Goal: Transaction & Acquisition: Purchase product/service

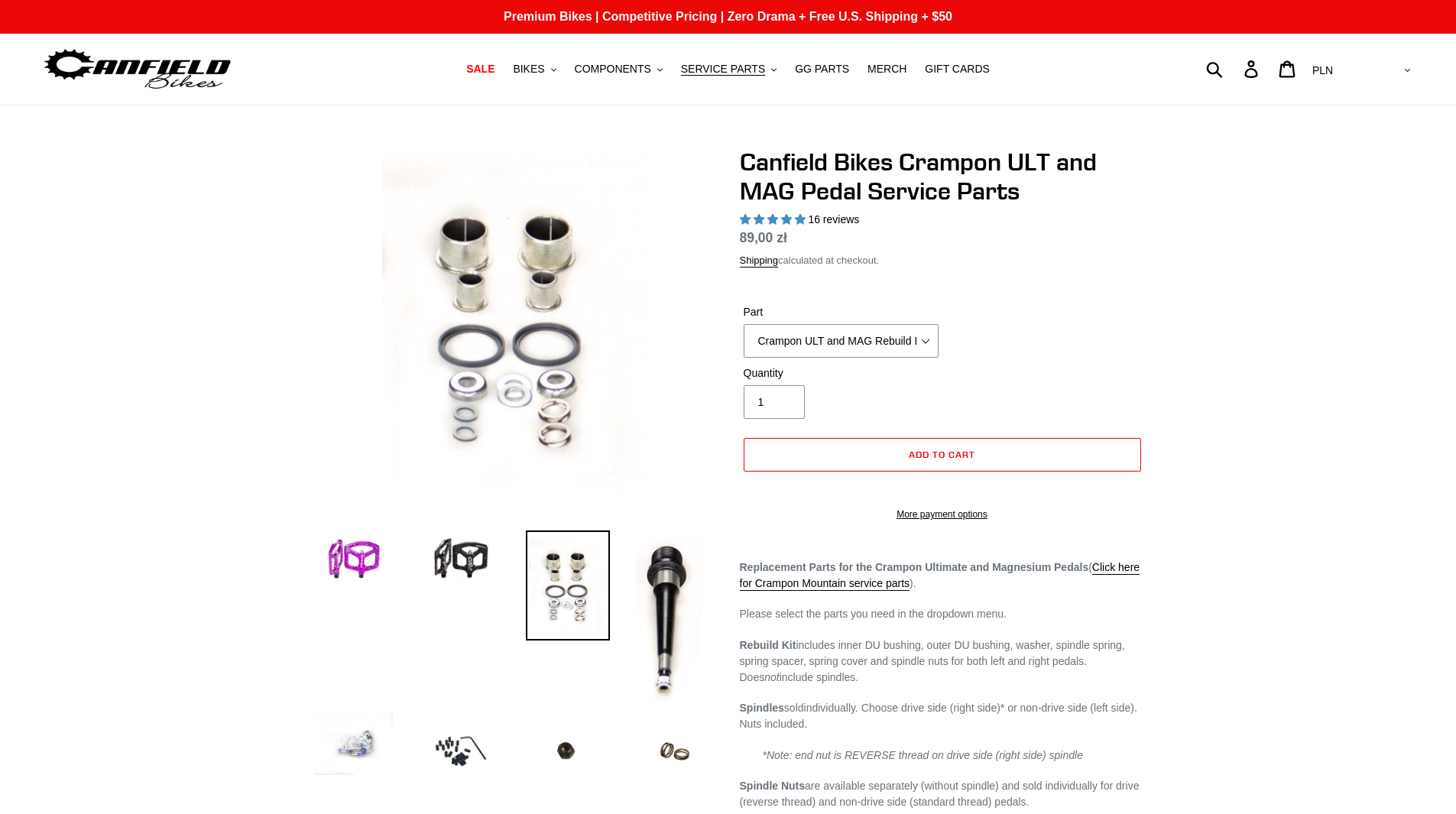
select select "highest-rating"
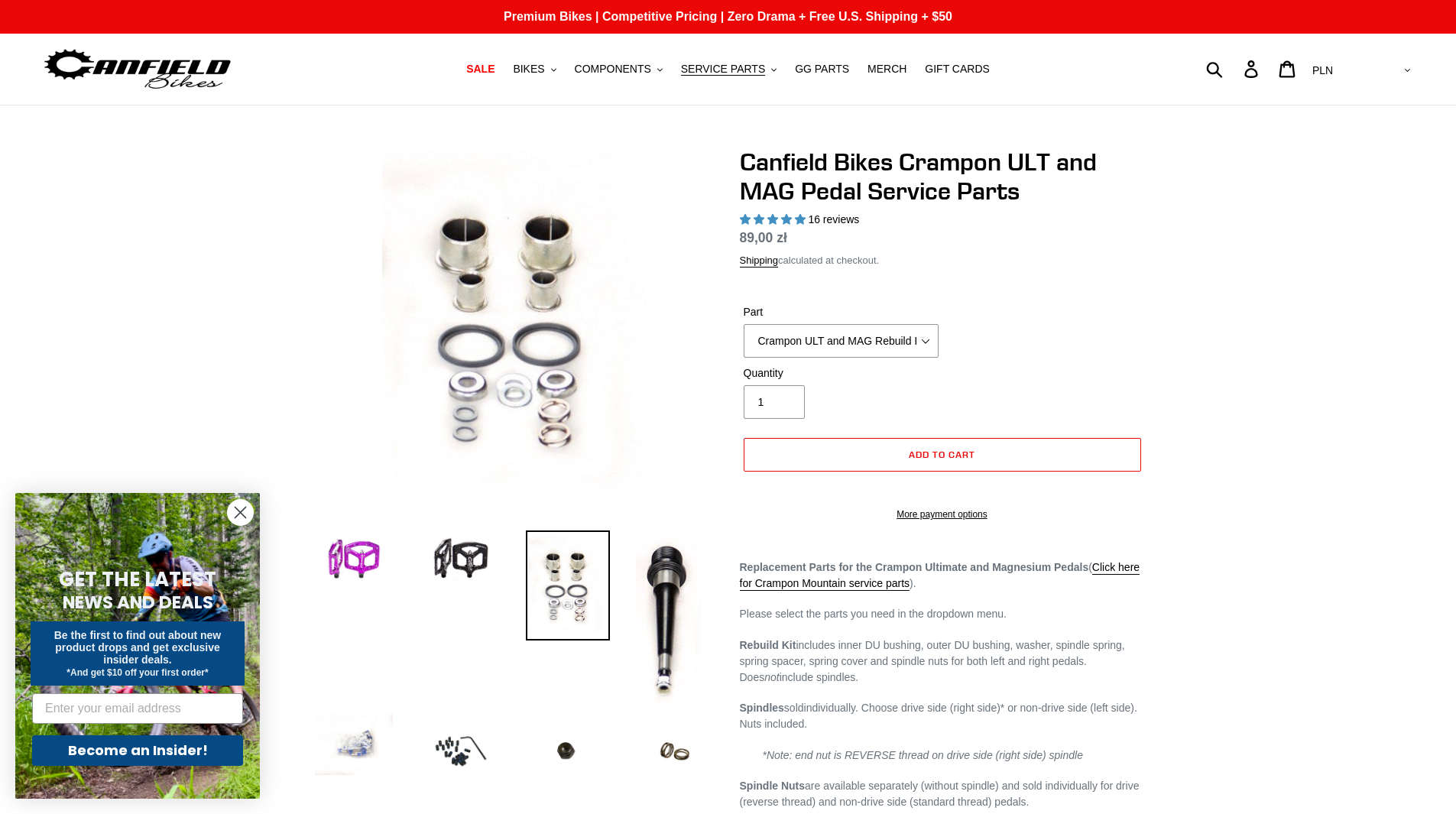
drag, startPoint x: 785, startPoint y: 239, endPoint x: 737, endPoint y: 238, distance: 48.0
click at [737, 238] on div "Canfield Bikes Crampon ULT and MAG Pedal Service Parts 16 reviews Regular price…" at bounding box center [931, 605] width 428 height 916
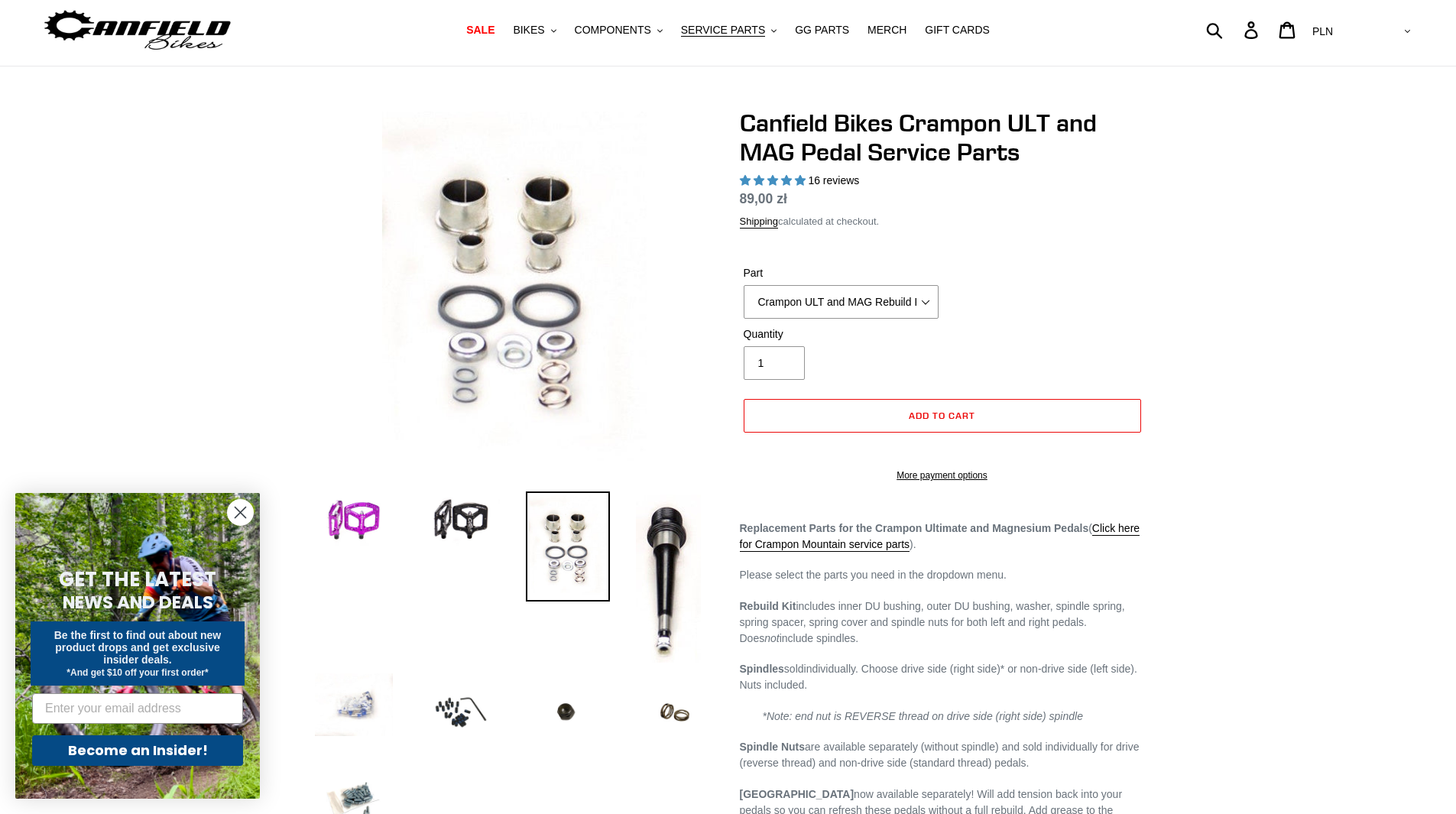
scroll to position [77, 0]
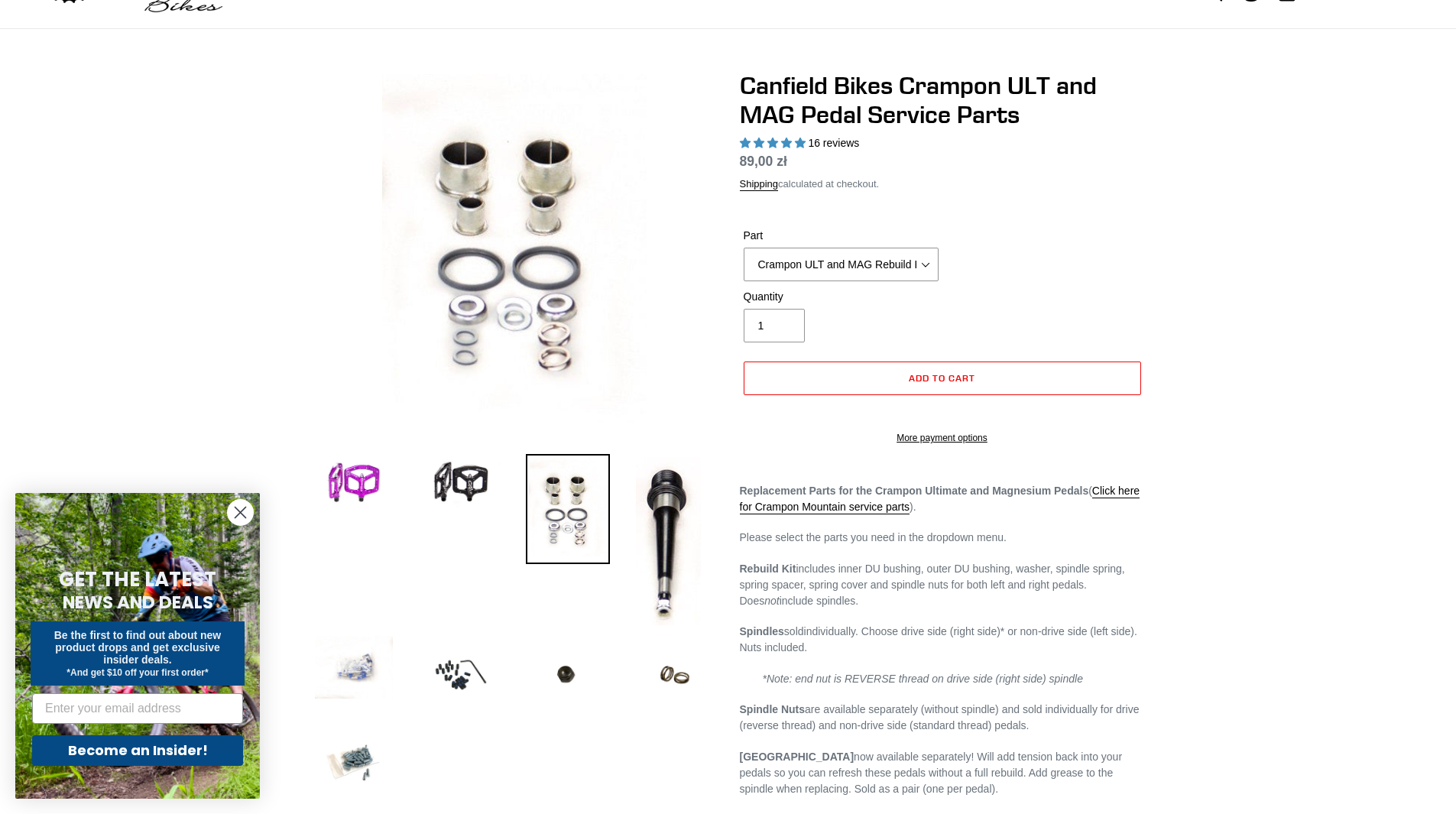
click at [686, 678] on img at bounding box center [674, 674] width 84 height 84
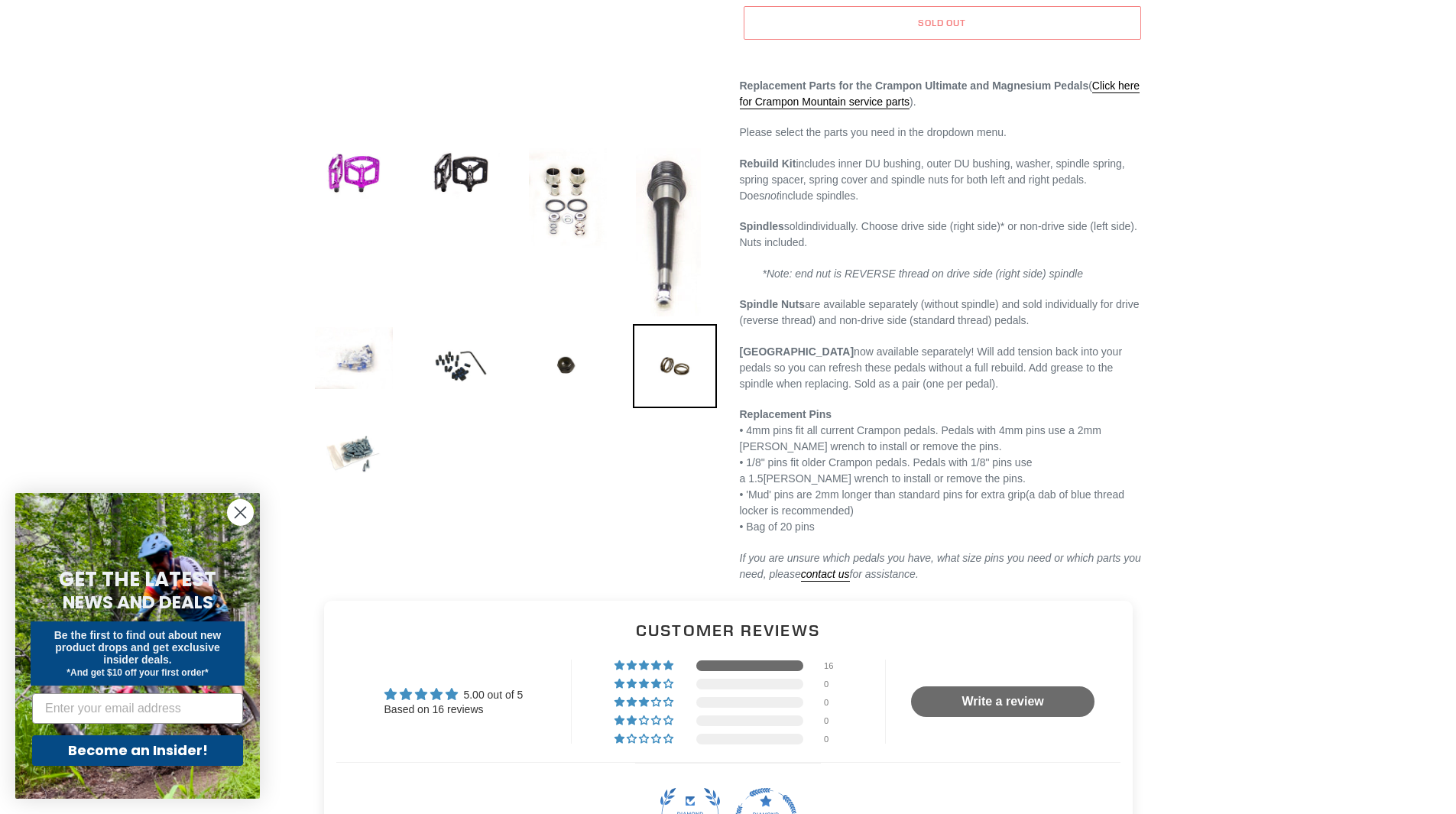
scroll to position [306, 0]
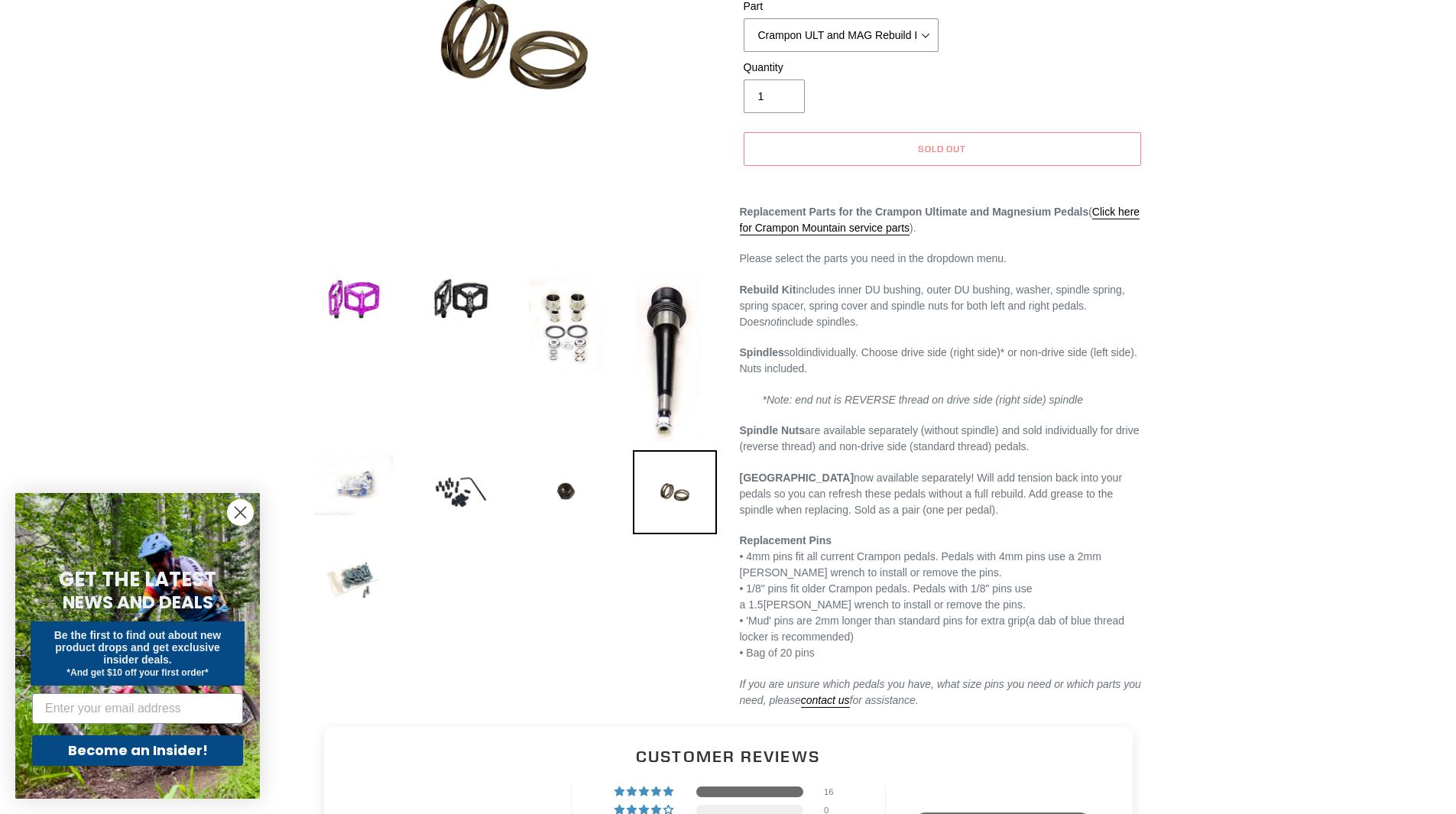
click at [373, 308] on img at bounding box center [354, 300] width 84 height 58
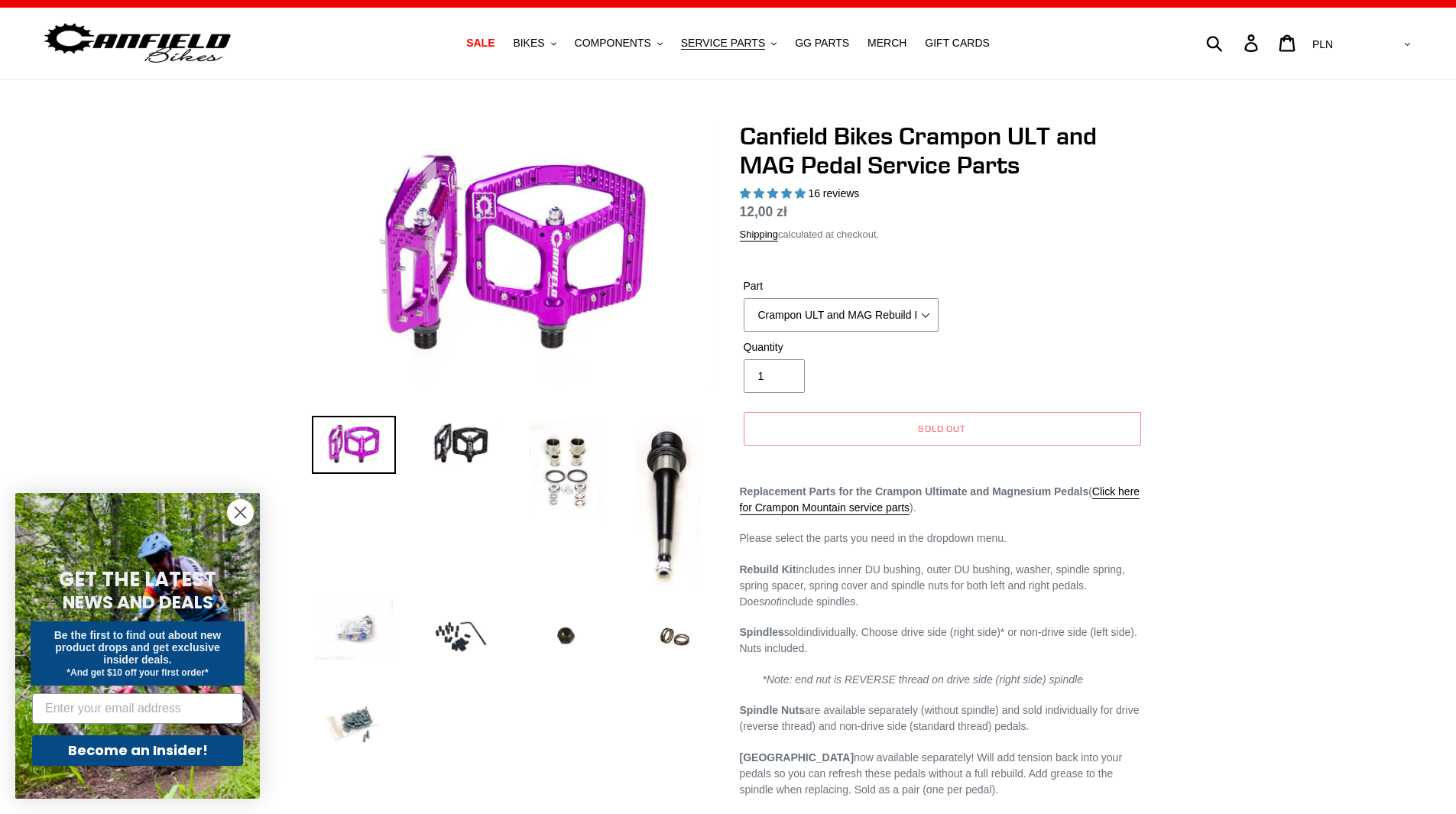
scroll to position [0, 0]
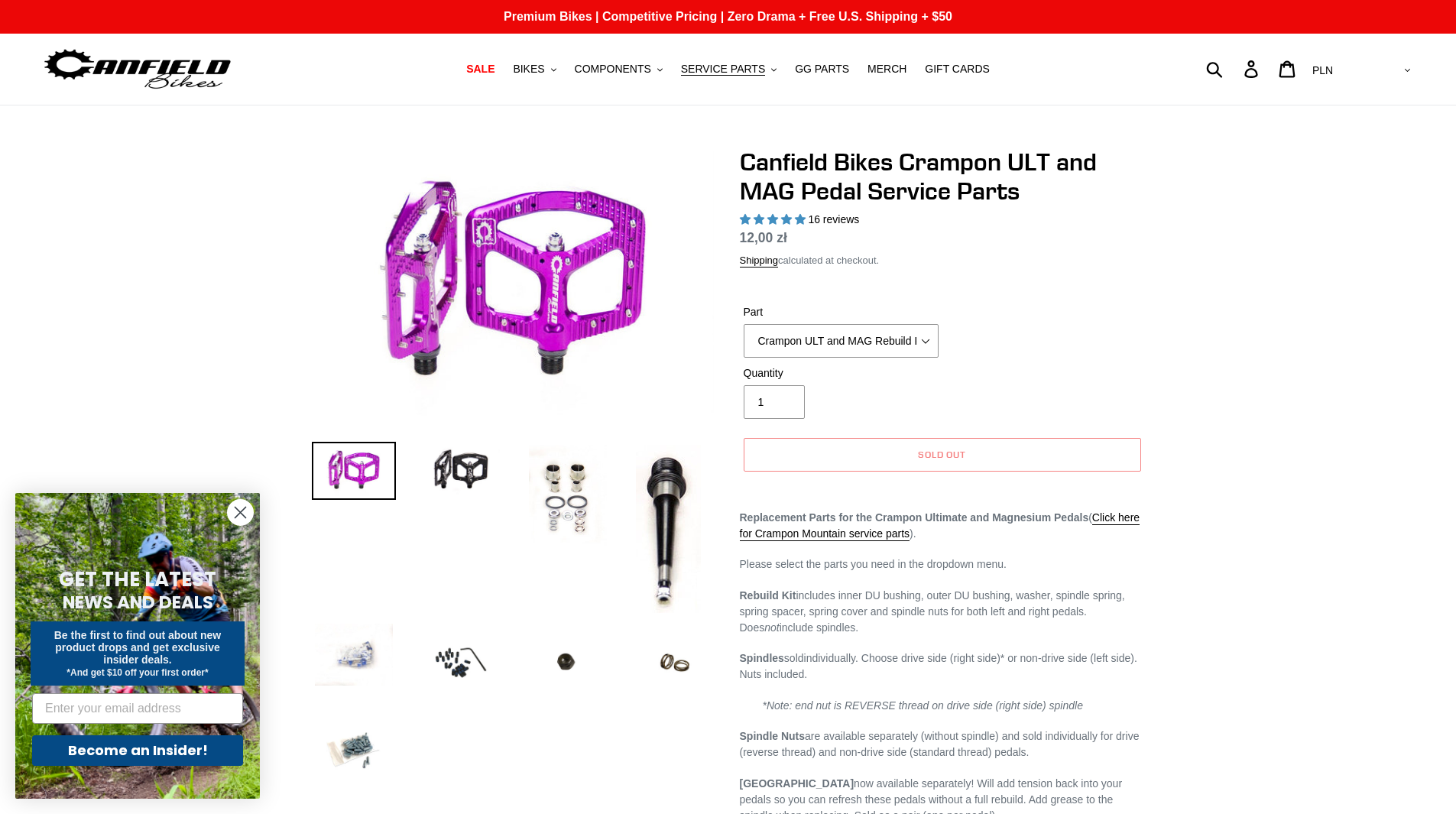
click at [356, 463] on img at bounding box center [354, 470] width 84 height 58
click at [450, 468] on img at bounding box center [460, 470] width 84 height 58
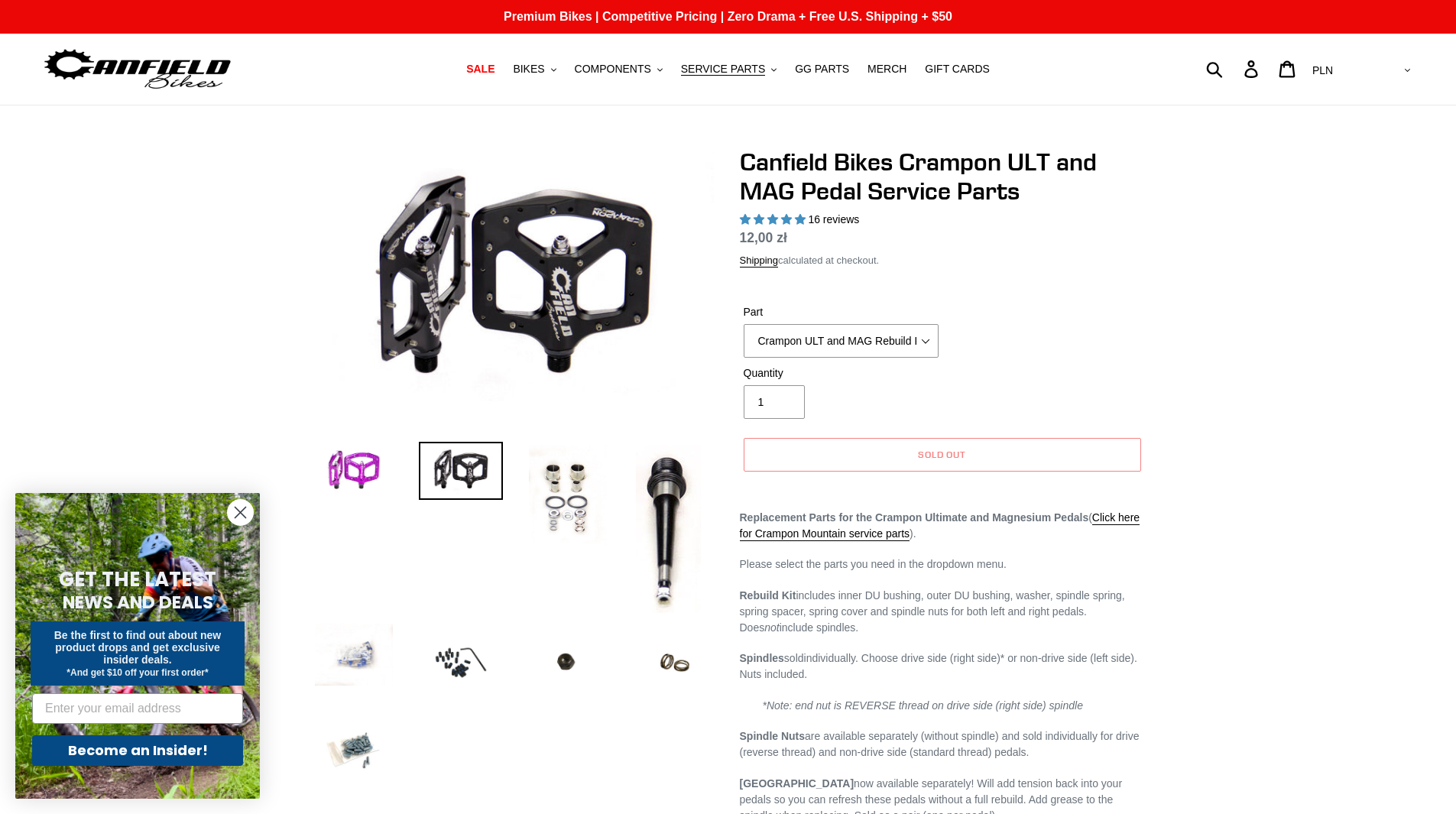
click at [450, 464] on img at bounding box center [460, 470] width 84 height 58
click at [651, 65] on span "COMPONENTS" at bounding box center [613, 69] width 77 height 13
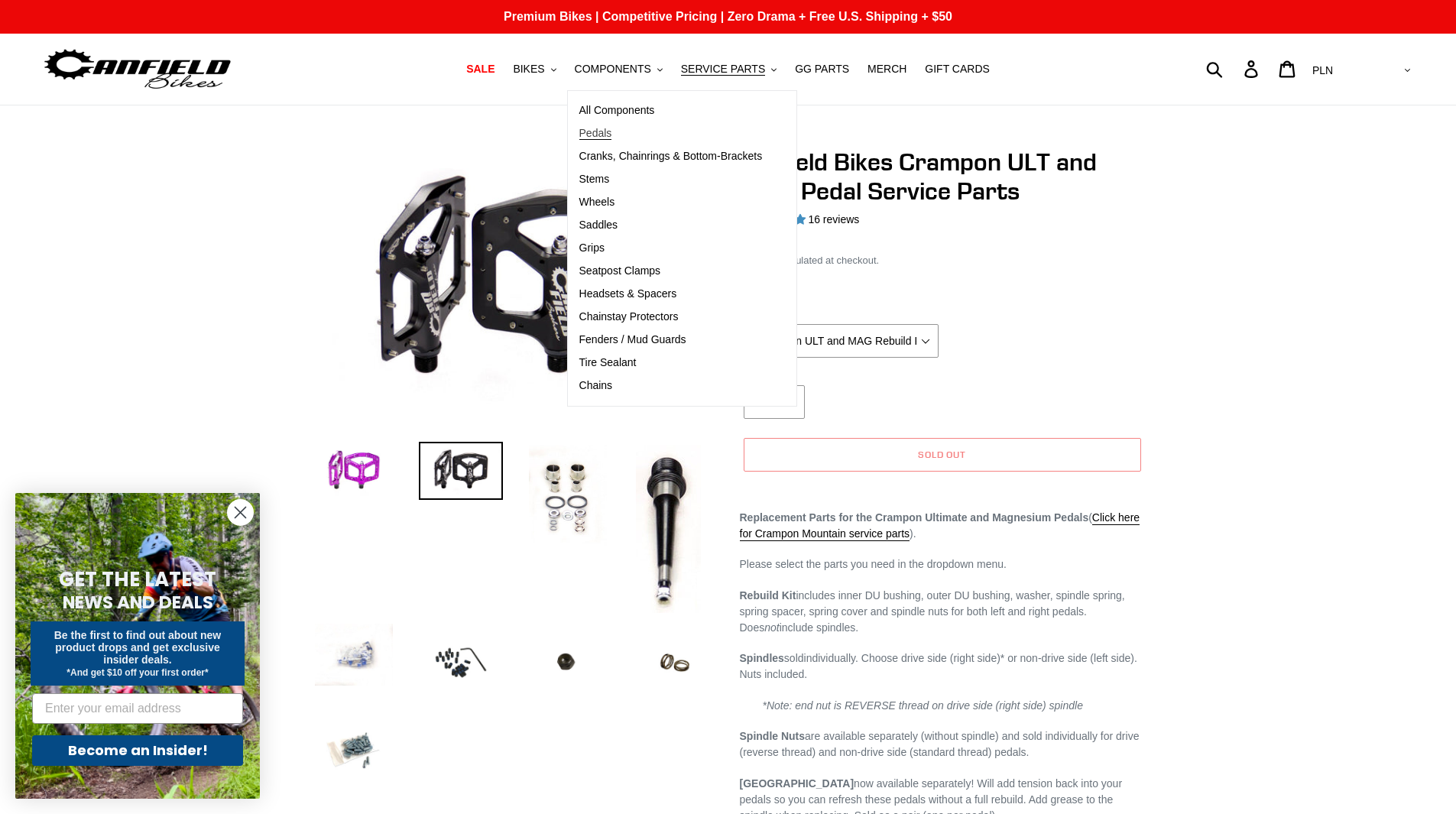
click at [609, 134] on span "Pedals" at bounding box center [596, 133] width 32 height 13
click at [588, 485] on img at bounding box center [568, 496] width 84 height 109
select select "Crampon ULT and MAG Rebuild Kit"
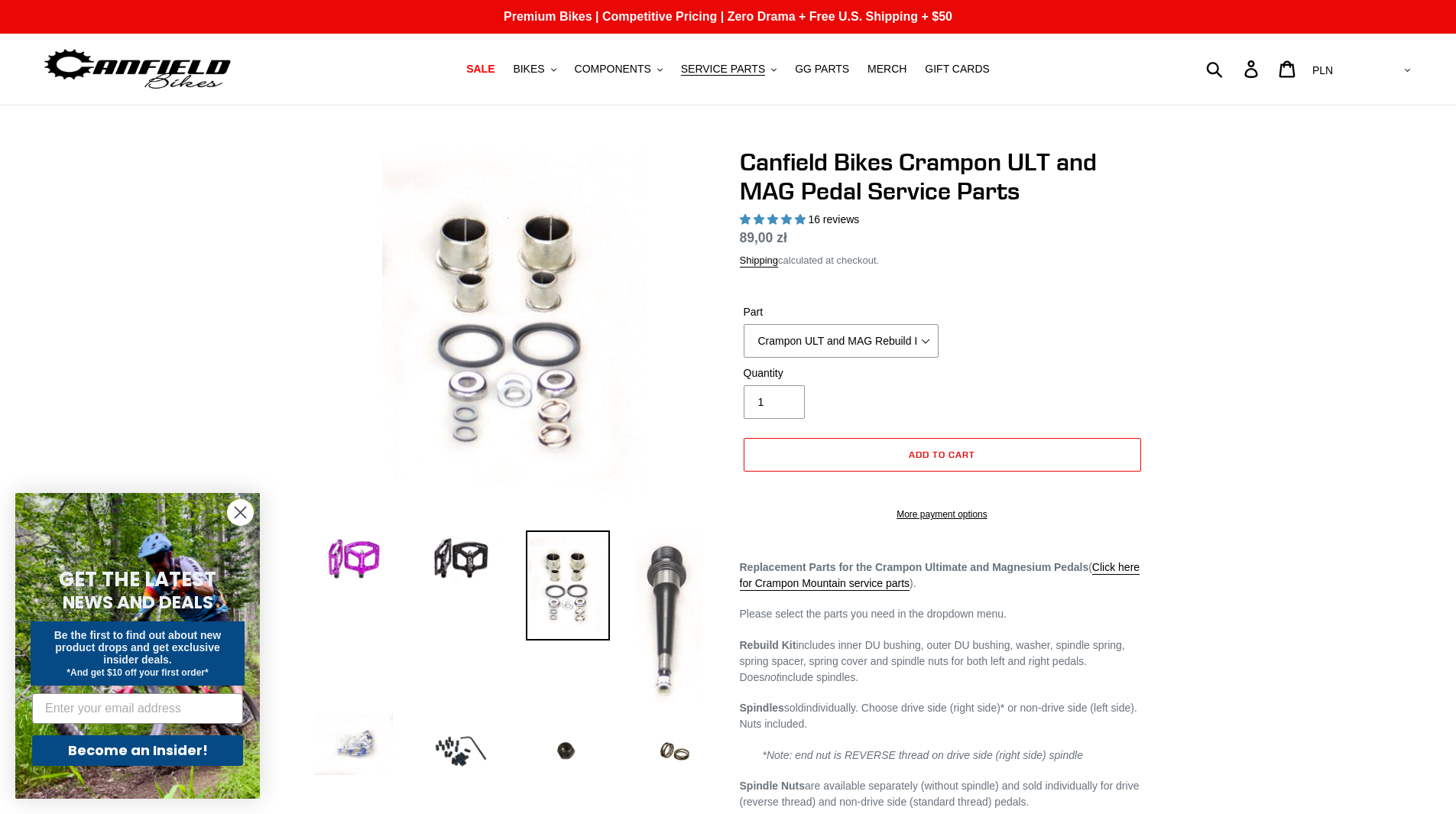
click at [674, 632] on img at bounding box center [668, 618] width 71 height 174
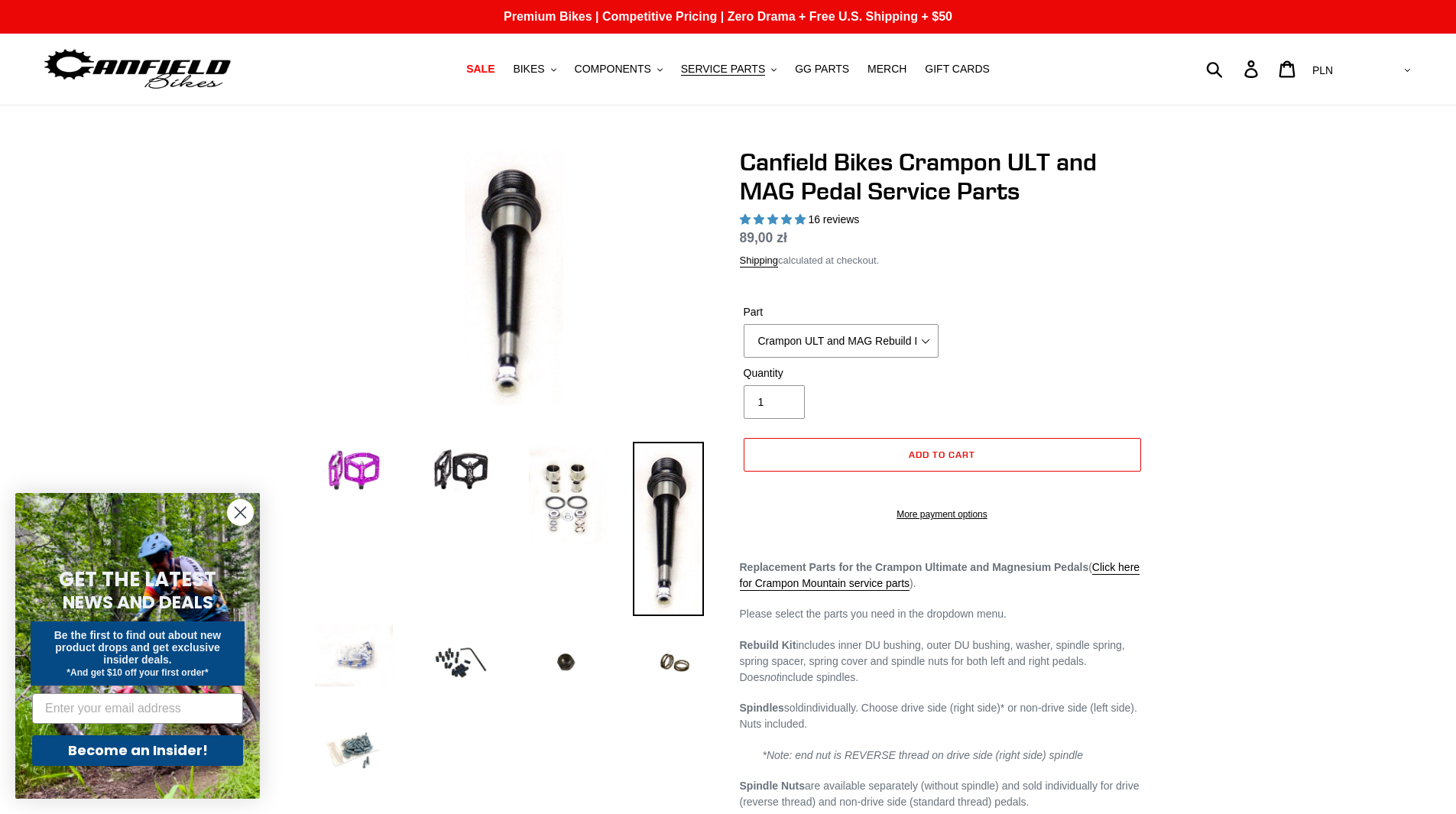
click at [595, 560] on ul at bounding box center [503, 621] width 428 height 357
click at [578, 535] on img at bounding box center [568, 496] width 84 height 109
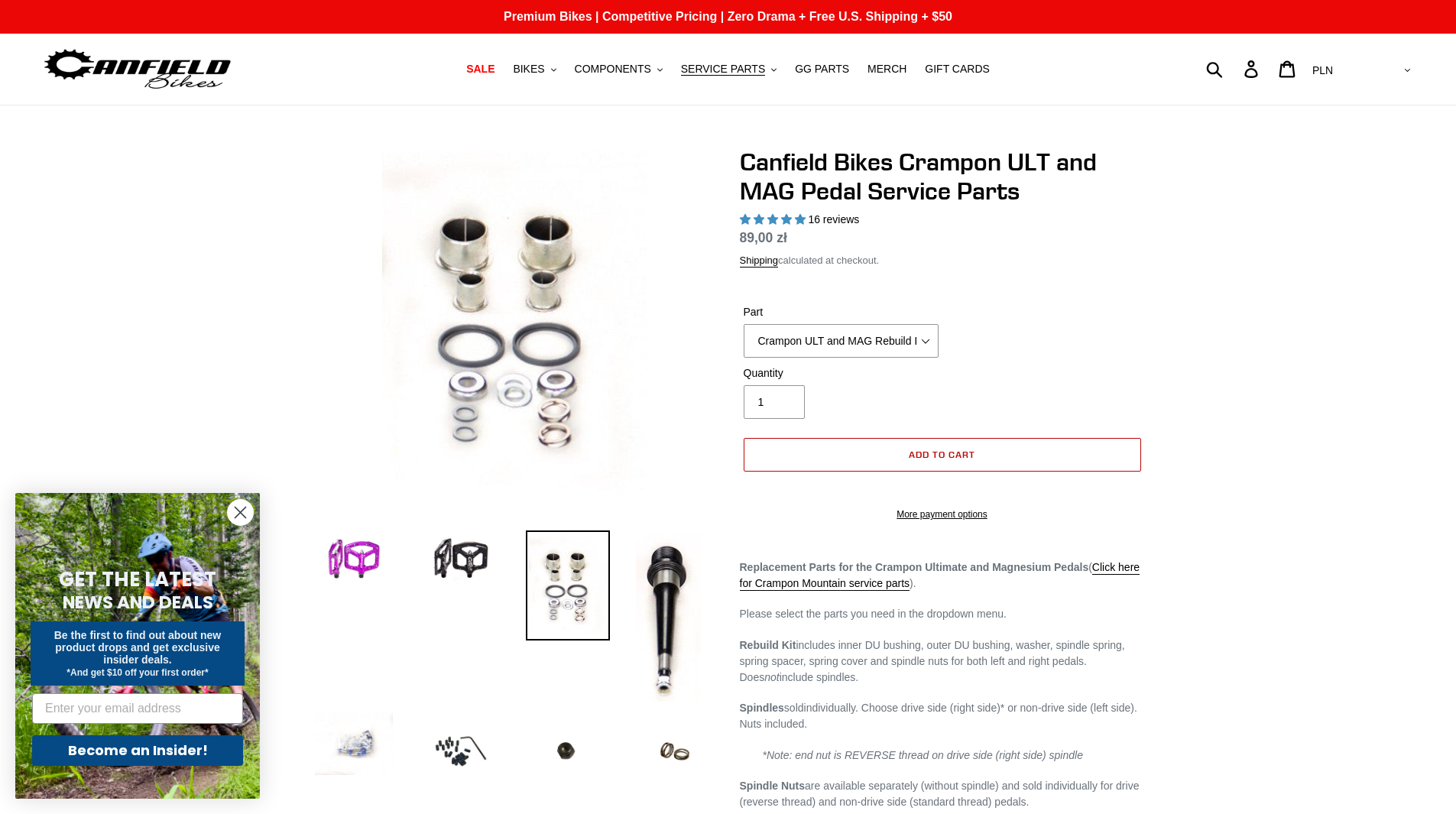
click at [938, 457] on span "Add to cart" at bounding box center [942, 454] width 67 height 11
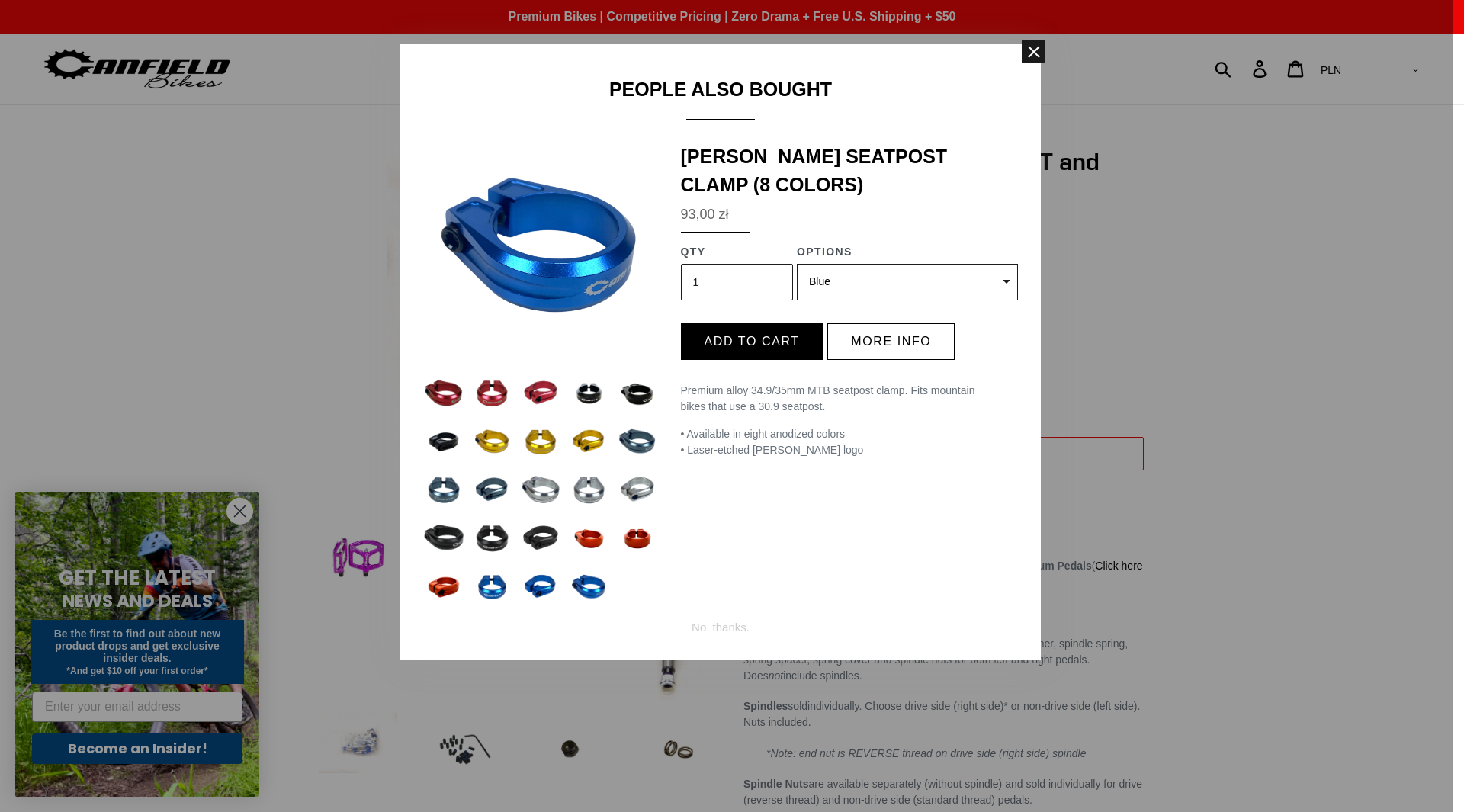
click at [1041, 56] on span at bounding box center [1033, 52] width 23 height 23
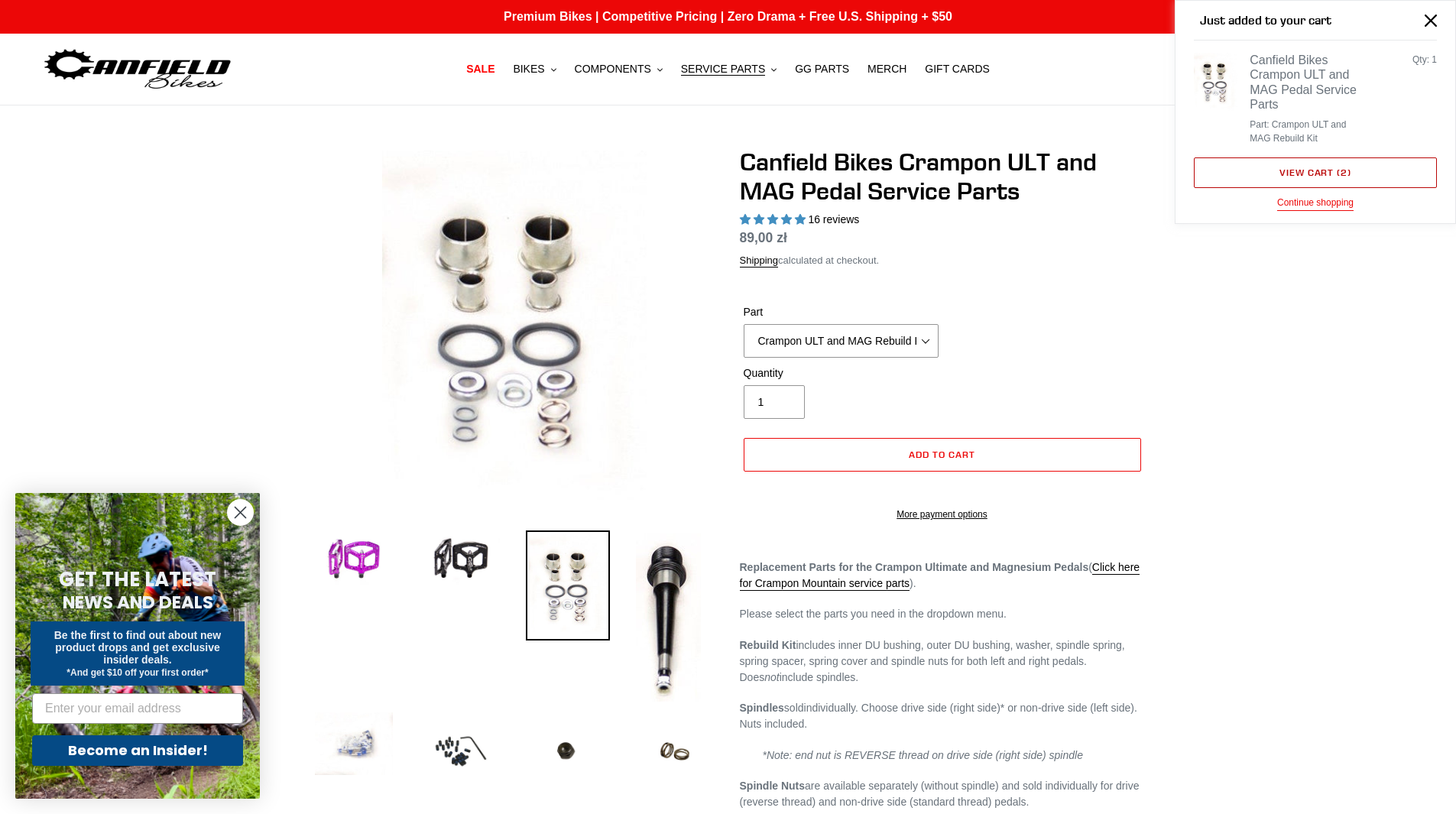
click at [1356, 174] on link "View cart ( 2 )" at bounding box center [1315, 172] width 243 height 31
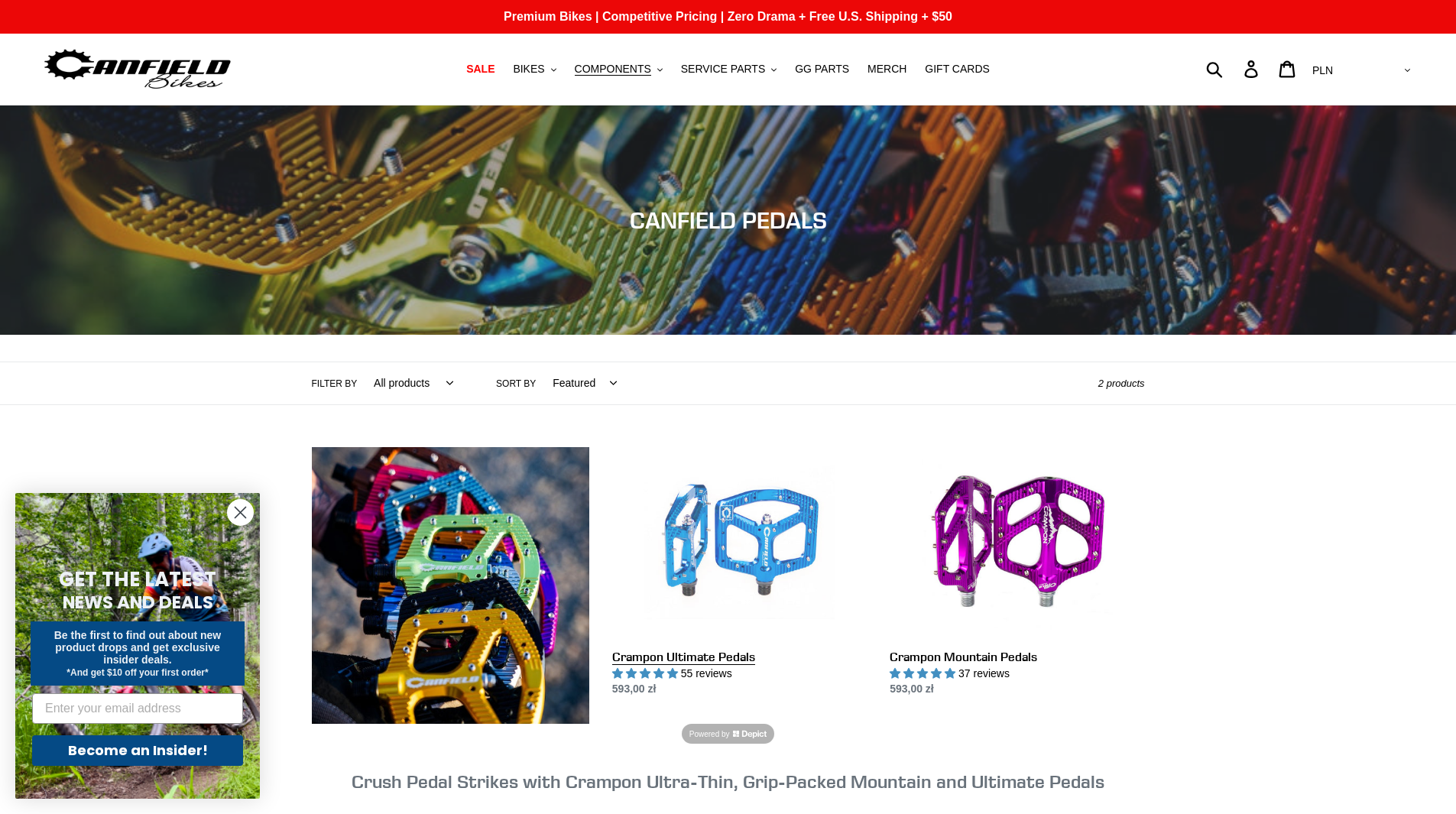
click at [753, 595] on link "Crampon Ultimate Pedals" at bounding box center [739, 572] width 255 height 251
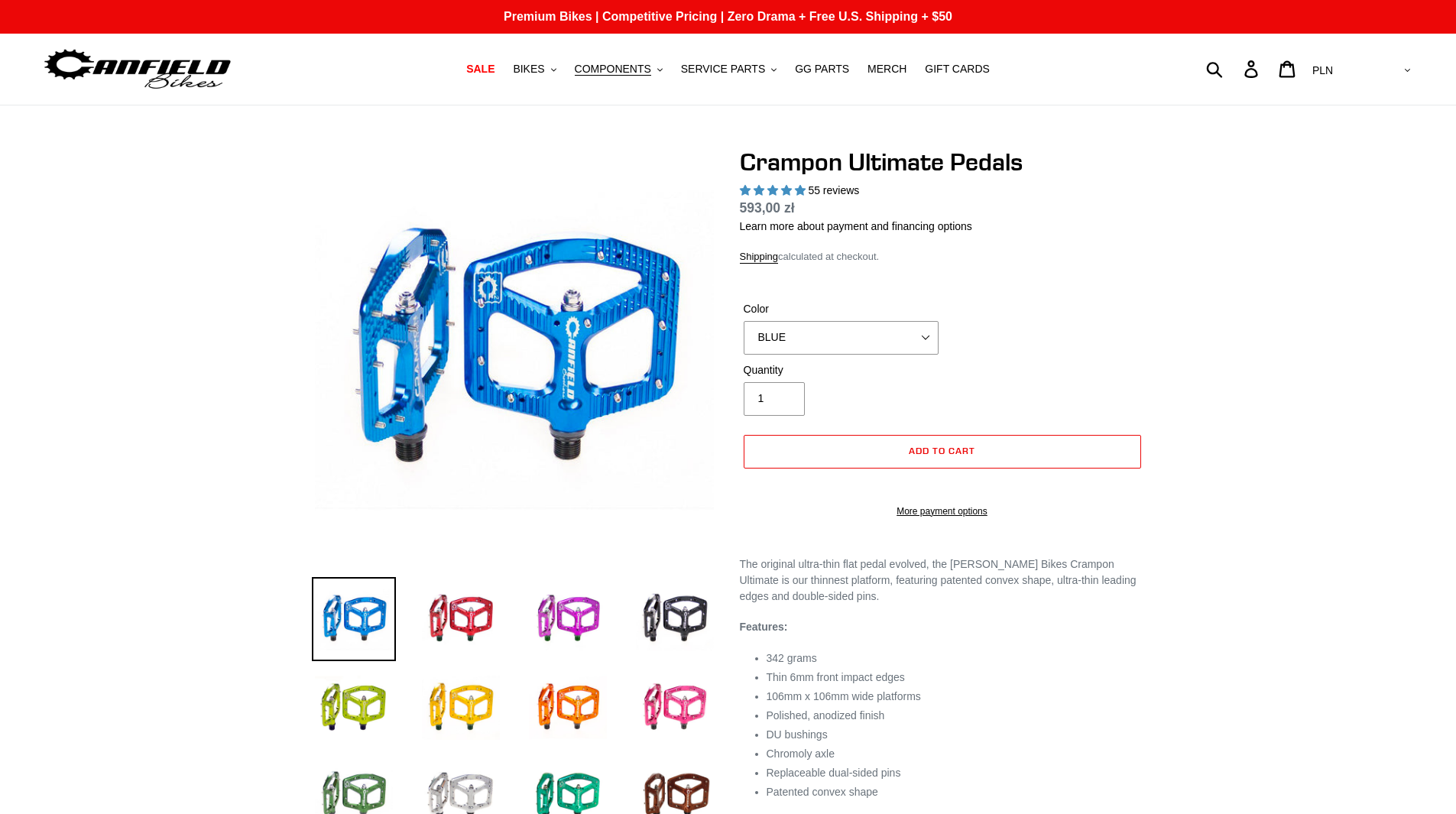
select select "highest-rating"
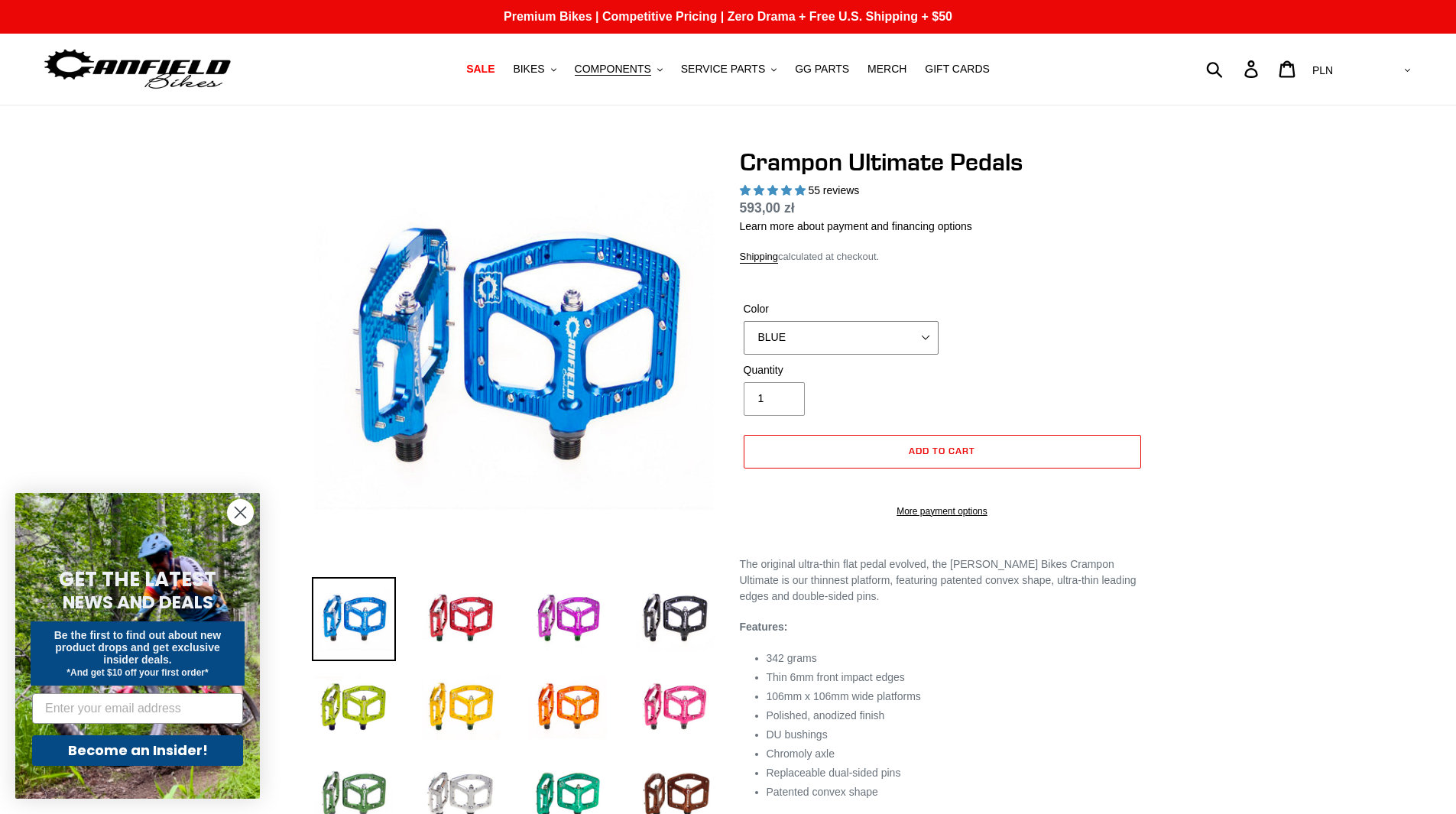
click at [802, 344] on select "BLUE RED PURPLE STEALTH BRONZE GREY TURQUOISE BLACK POLISHED BAJA GOLD PNW GREE…" at bounding box center [841, 338] width 195 height 33
click at [744, 321] on select "BLUE RED PURPLE STEALTH BRONZE GREY TURQUOISE BLACK POLISHED BAJA GOLD PNW GREE…" at bounding box center [841, 338] width 195 height 33
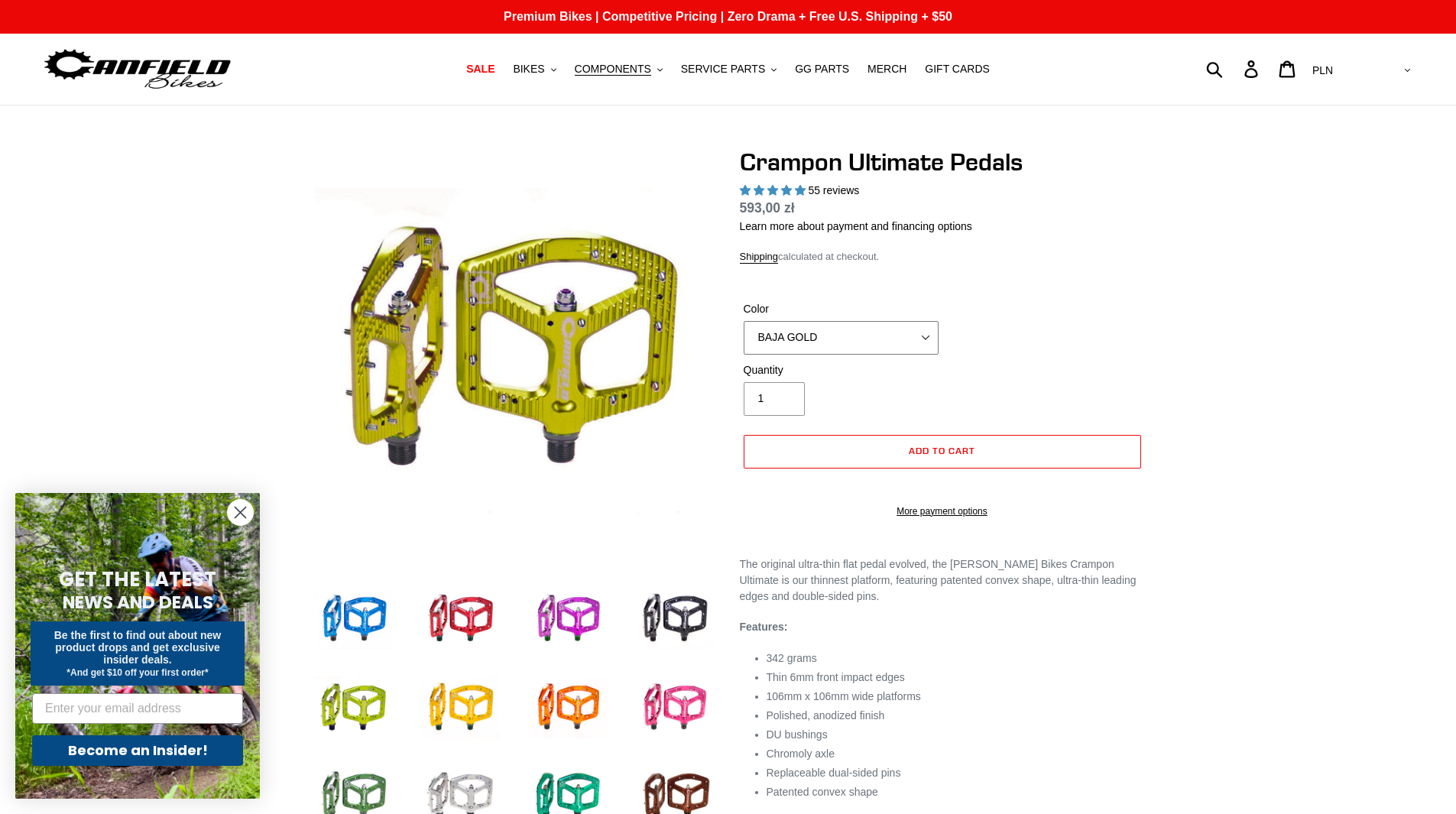
click at [811, 348] on select "BLUE RED PURPLE STEALTH BRONZE GREY TURQUOISE BLACK POLISHED BAJA GOLD PNW GREE…" at bounding box center [841, 338] width 195 height 33
click at [744, 321] on select "BLUE RED PURPLE STEALTH BRONZE GREY TURQUOISE BLACK POLISHED BAJA GOLD PNW GREE…" at bounding box center [841, 338] width 195 height 33
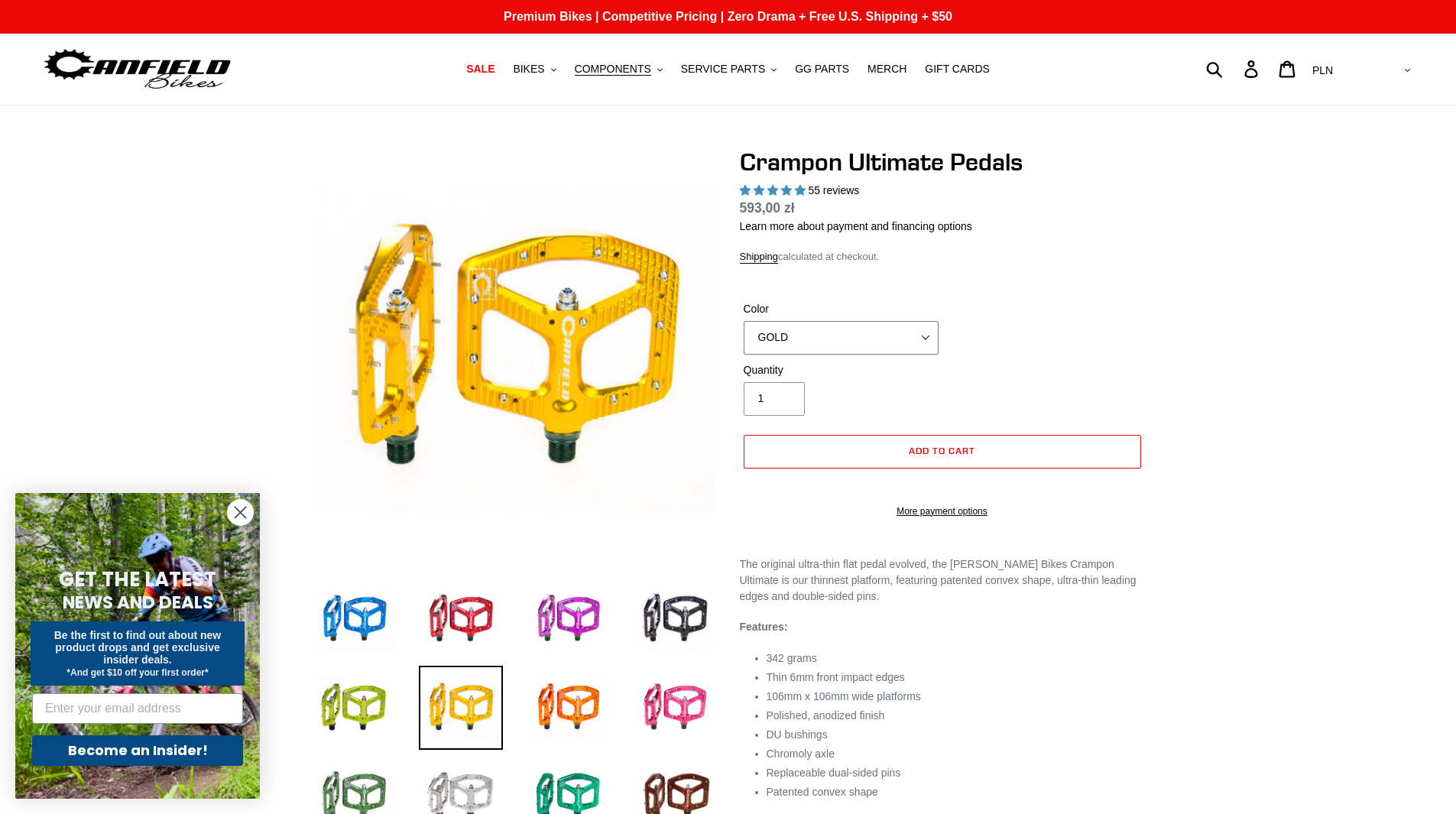
click at [812, 339] on select "BLUE RED PURPLE STEALTH BRONZE GREY TURQUOISE BLACK POLISHED BAJA GOLD PNW GREE…" at bounding box center [841, 338] width 195 height 33
click at [744, 321] on select "BLUE RED PURPLE STEALTH BRONZE GREY TURQUOISE BLACK POLISHED BAJA GOLD PNW GREE…" at bounding box center [841, 338] width 195 height 33
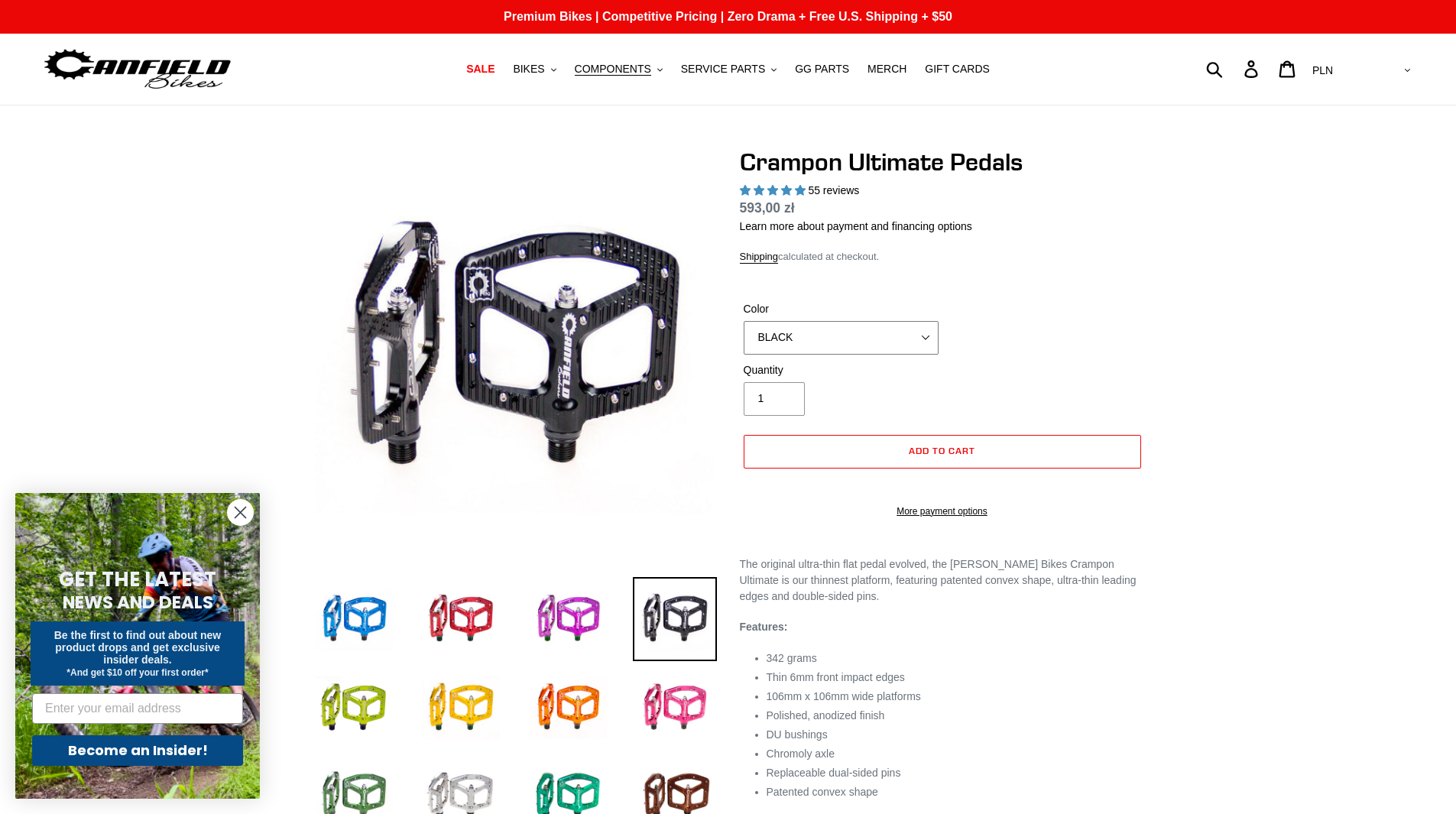
click at [863, 332] on select "BLUE RED PURPLE STEALTH BRONZE GREY TURQUOISE BLACK POLISHED BAJA GOLD PNW GREE…" at bounding box center [841, 338] width 195 height 33
click at [744, 321] on select "BLUE RED PURPLE STEALTH BRONZE GREY TURQUOISE BLACK POLISHED BAJA GOLD PNW GREE…" at bounding box center [841, 338] width 195 height 33
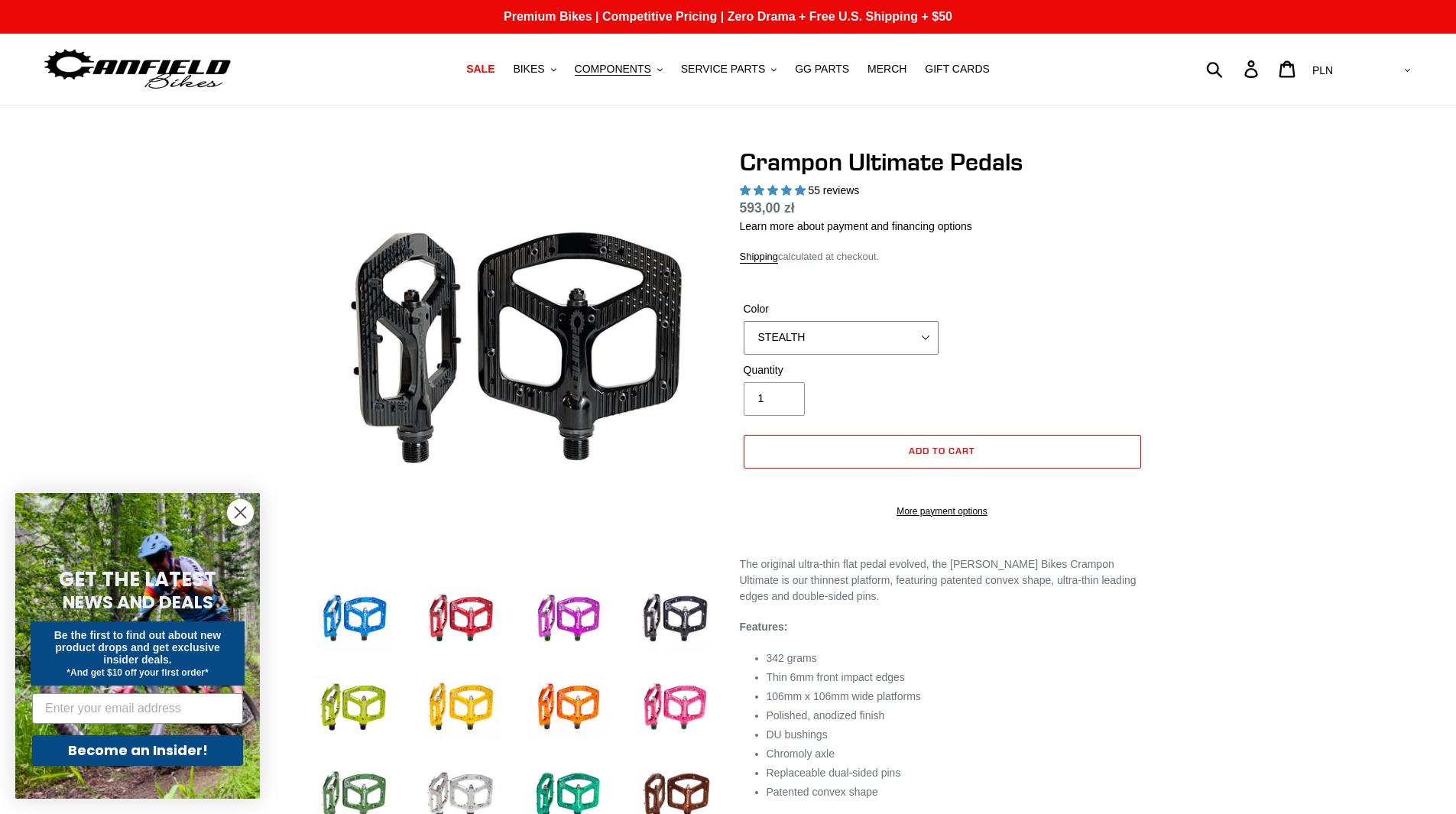
click at [811, 323] on select "BLUE RED PURPLE STEALTH BRONZE GREY TURQUOISE BLACK POLISHED BAJA GOLD PNW GREE…" at bounding box center [841, 338] width 195 height 33
click at [744, 321] on select "BLUE RED PURPLE STEALTH BRONZE GREY TURQUOISE BLACK POLISHED BAJA GOLD PNW GREE…" at bounding box center [841, 338] width 195 height 33
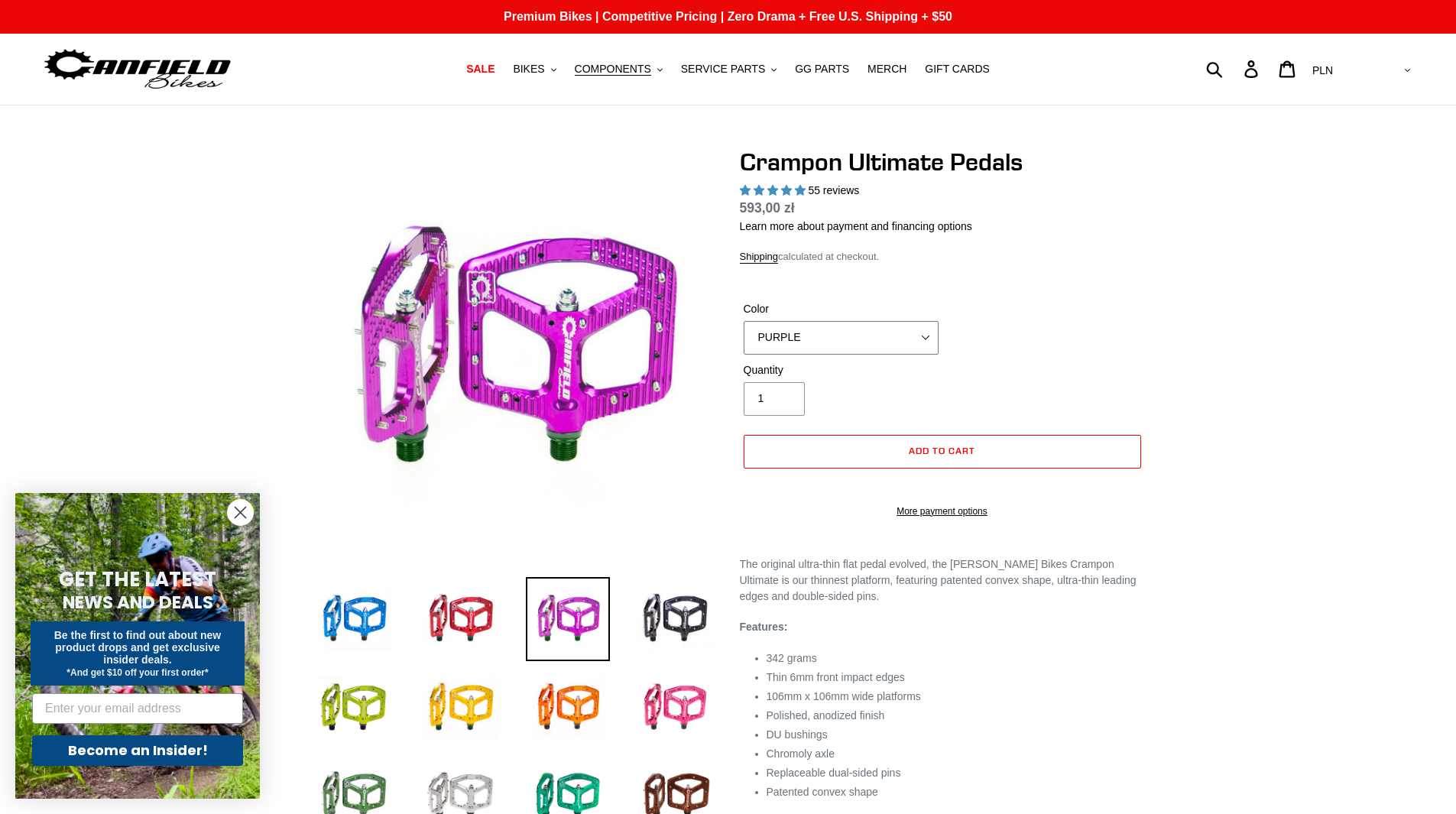
click at [833, 326] on select "BLUE RED PURPLE STEALTH BRONZE GREY TURQUOISE BLACK POLISHED BAJA GOLD PNW GREE…" at bounding box center [841, 338] width 195 height 33
select select "POLISHED"
click at [744, 321] on select "BLUE RED PURPLE STEALTH BRONZE GREY TURQUOISE BLACK POLISHED BAJA GOLD PNW GREE…" at bounding box center [841, 338] width 195 height 33
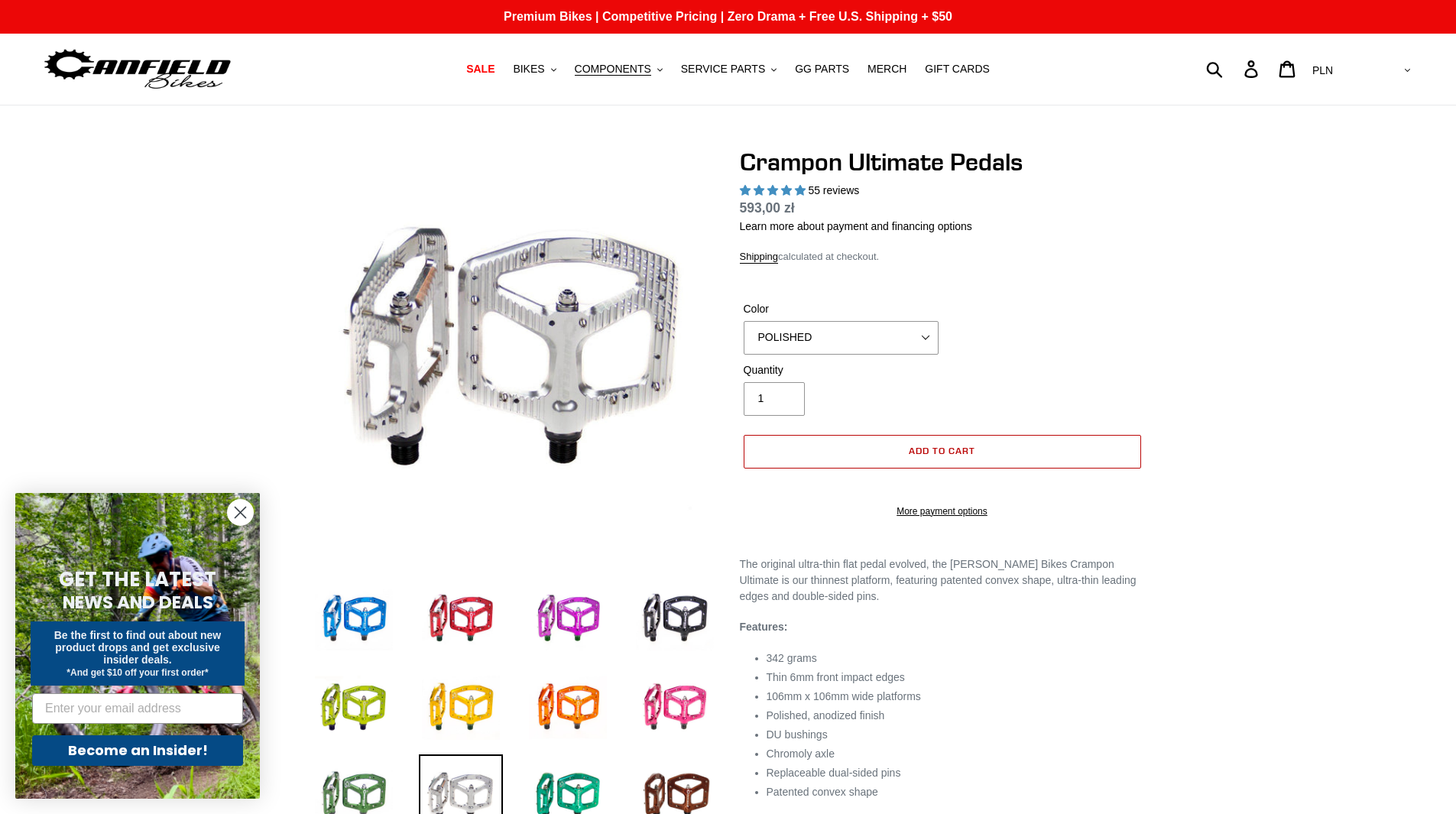
click at [928, 451] on span "Add to cart" at bounding box center [942, 450] width 67 height 11
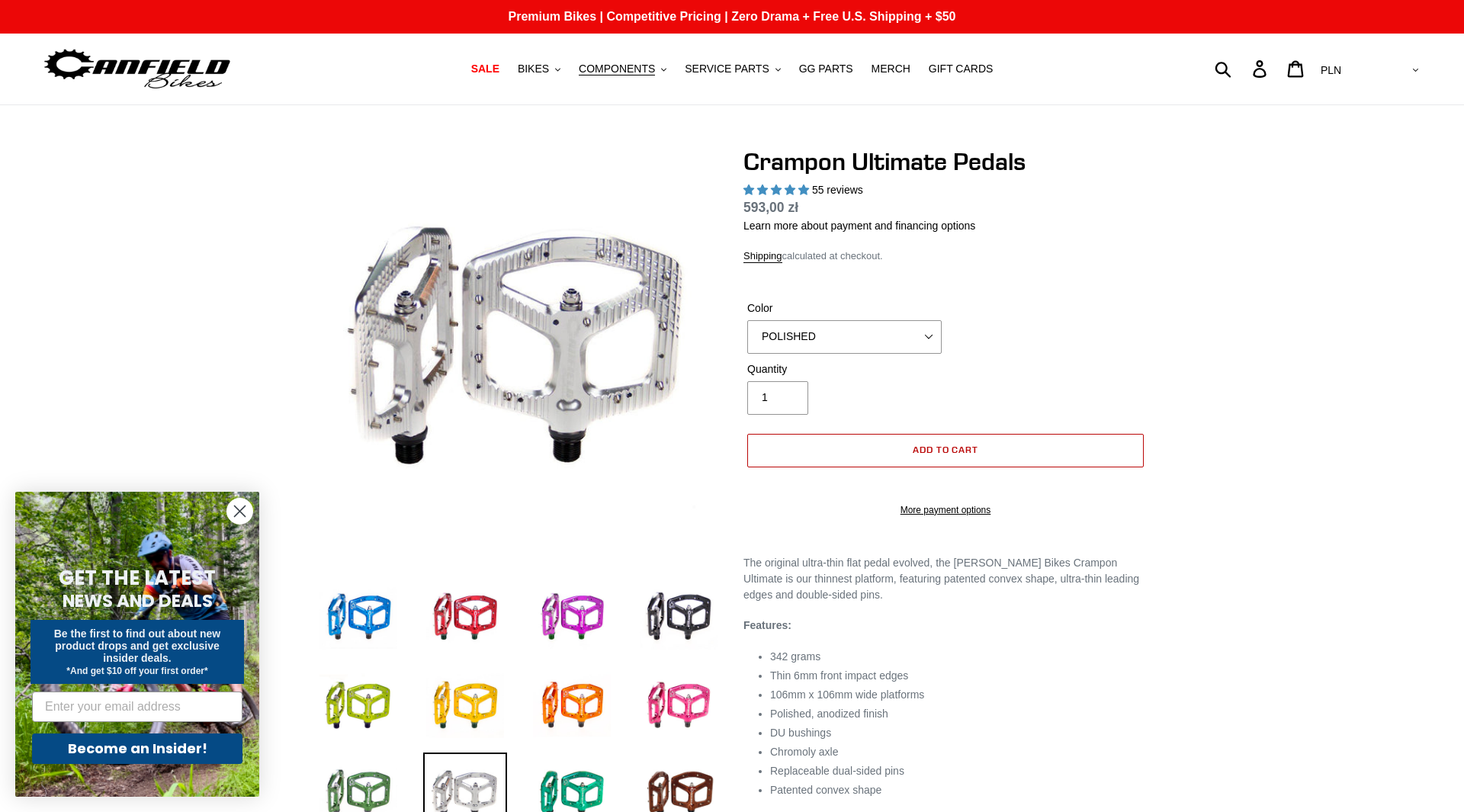
select select "32973230866507"
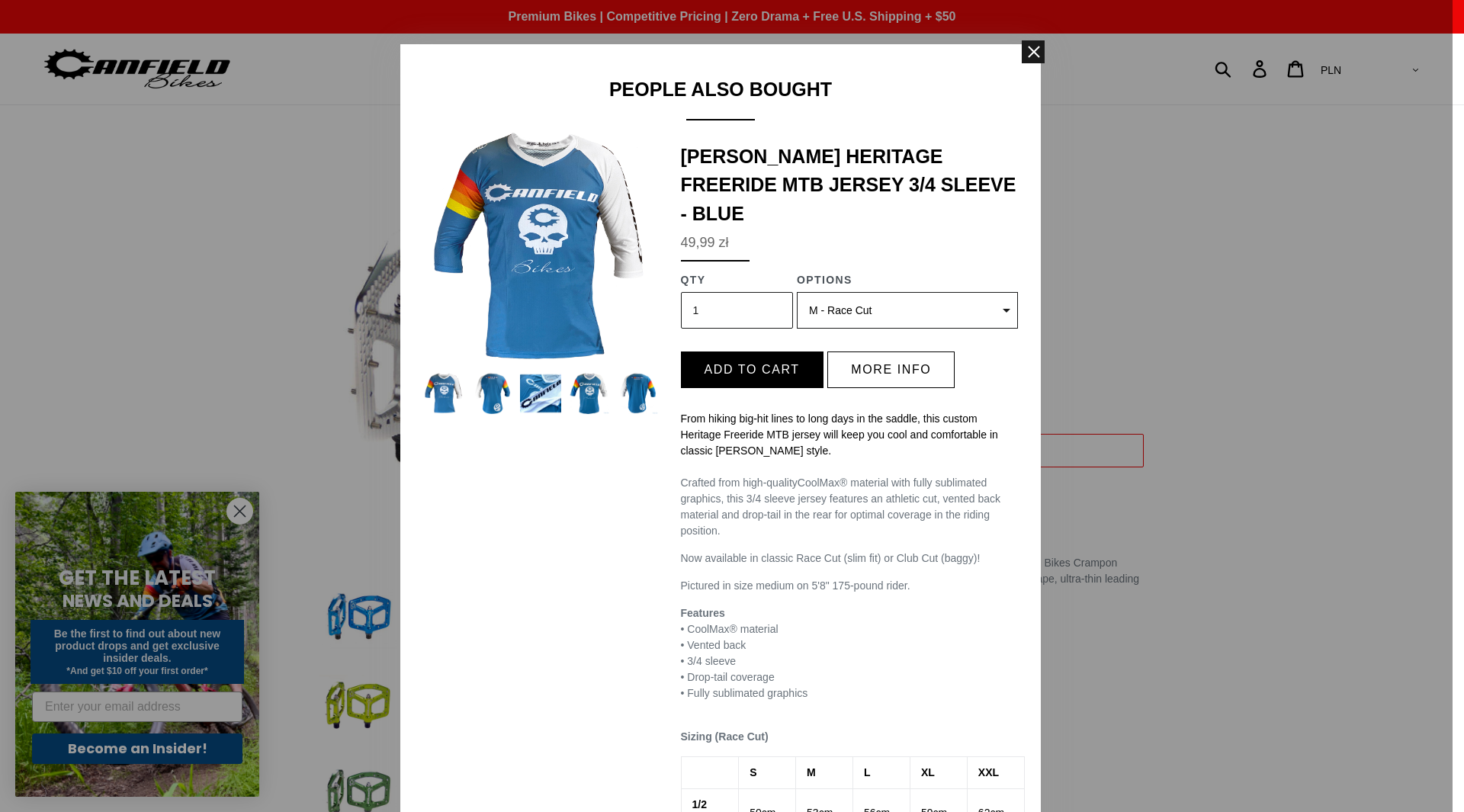
click at [1030, 57] on span at bounding box center [1033, 52] width 23 height 23
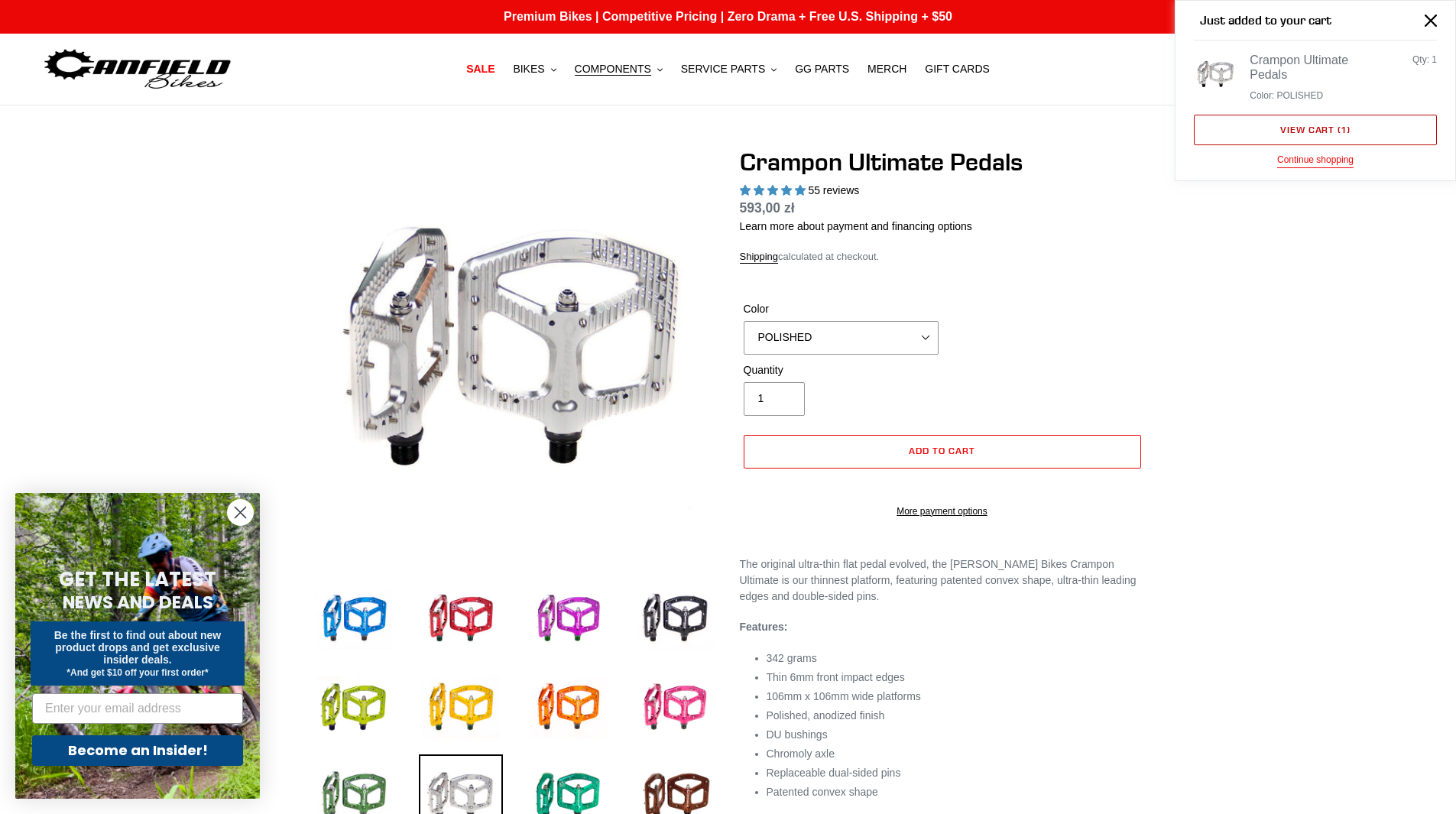
click at [1345, 136] on link "View cart ( 1 )" at bounding box center [1315, 130] width 243 height 31
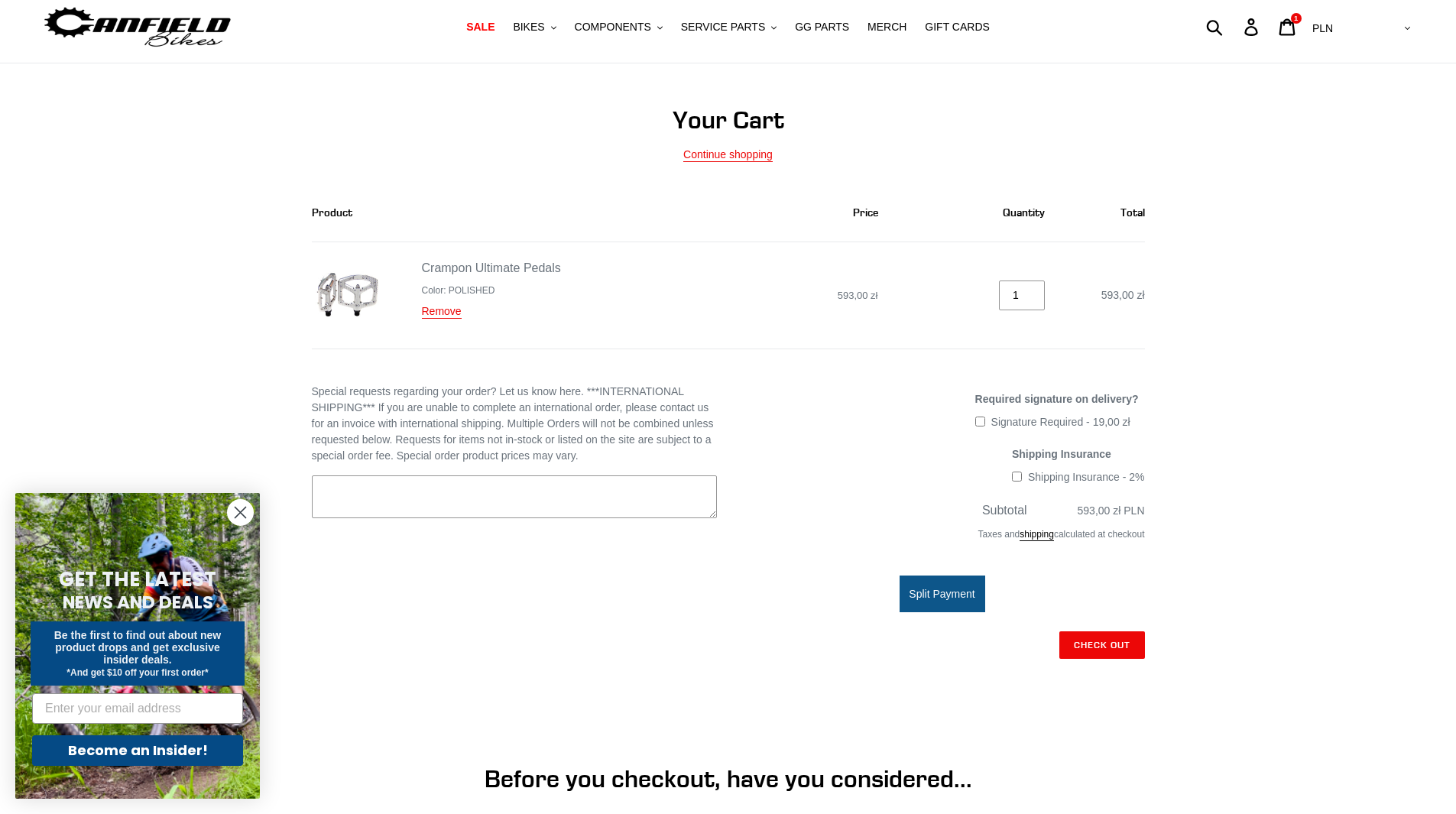
scroll to position [77, 0]
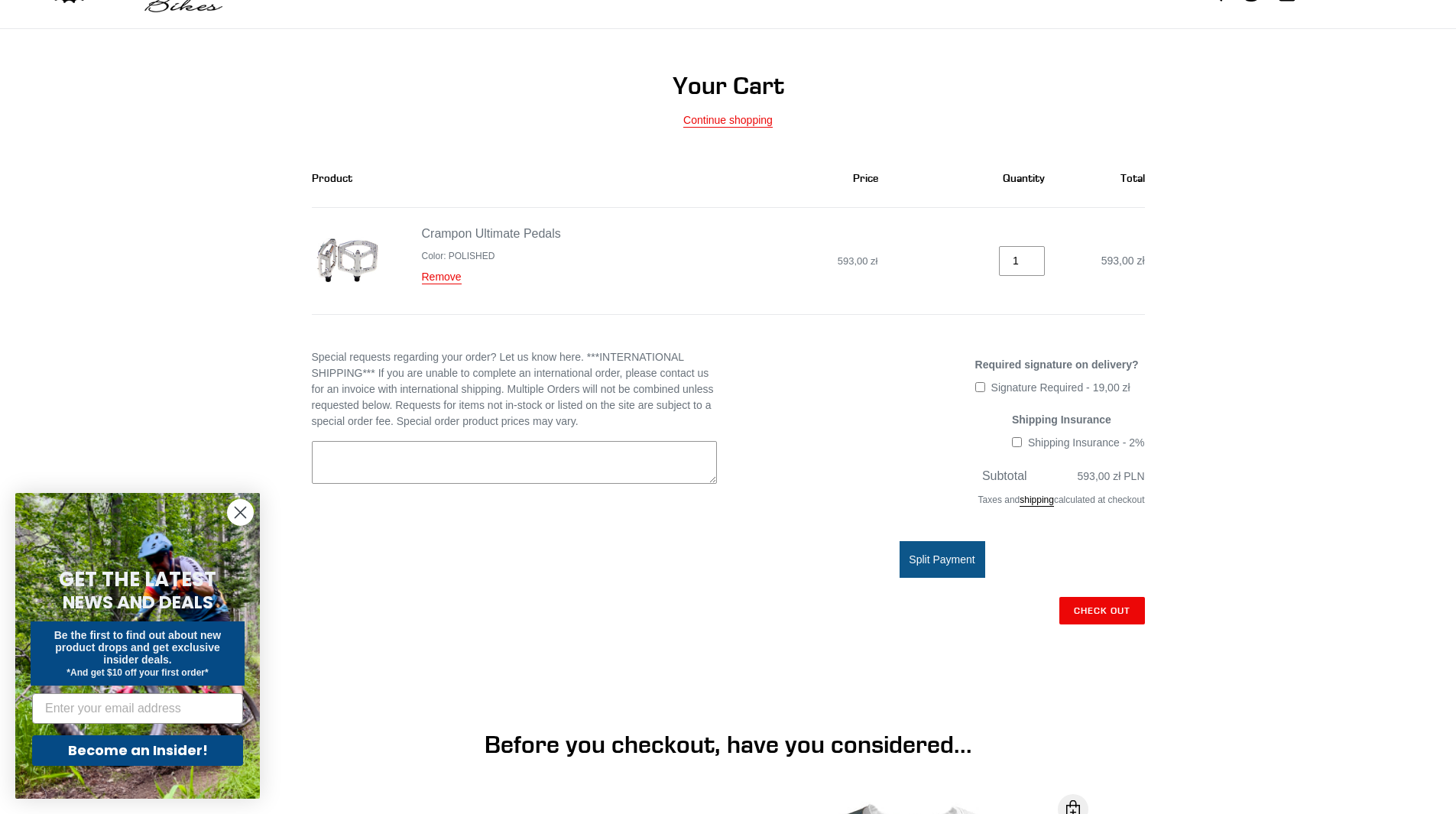
click at [1021, 444] on input "Shipping Insurance - 2%" at bounding box center [1017, 442] width 10 height 10
checkbox input "true"
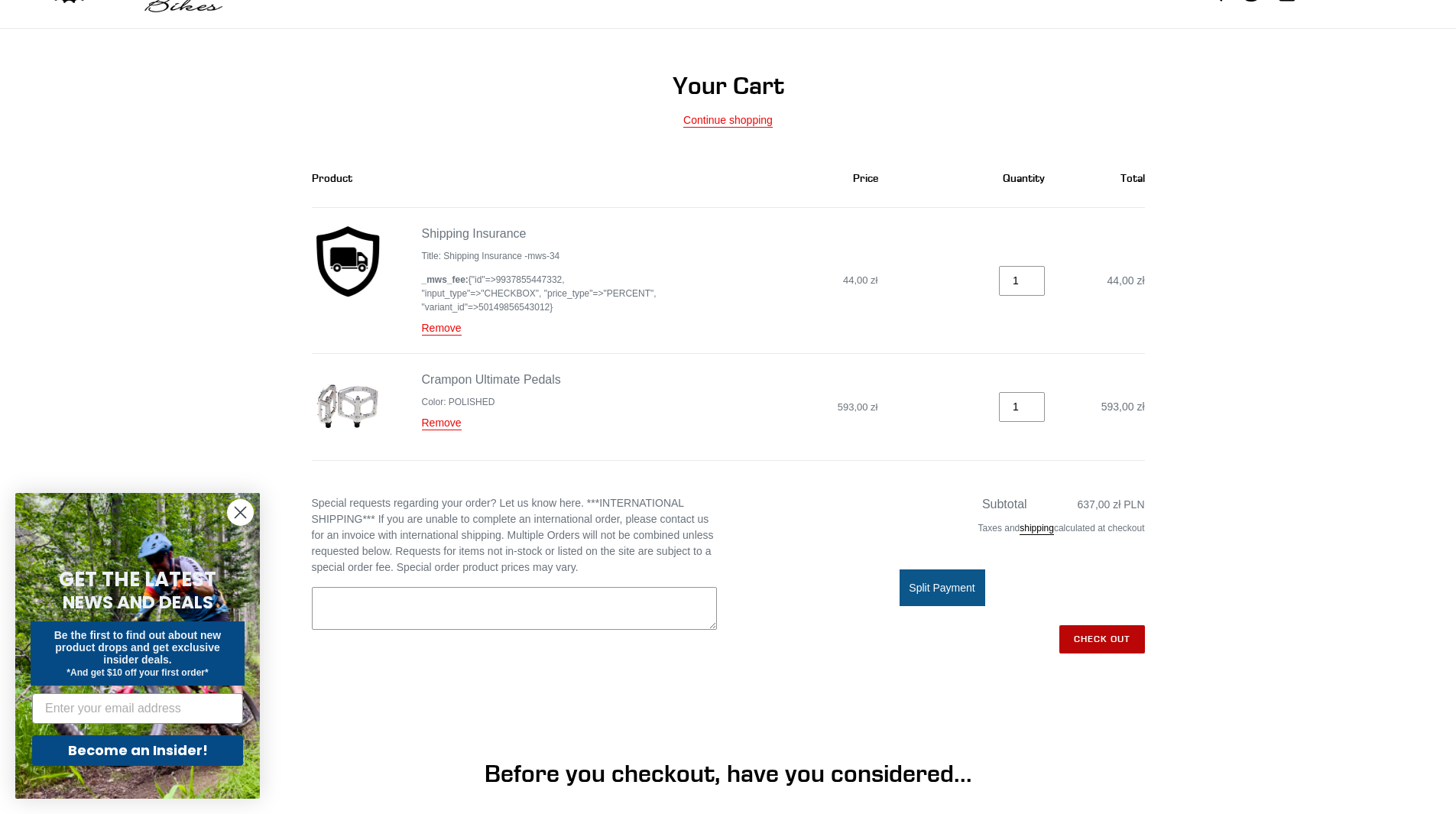
click at [1130, 641] on div "Discount: - Subtotal 637,00 zł PLN Taxes and shipping calculated at checkout Sp…" at bounding box center [931, 615] width 428 height 240
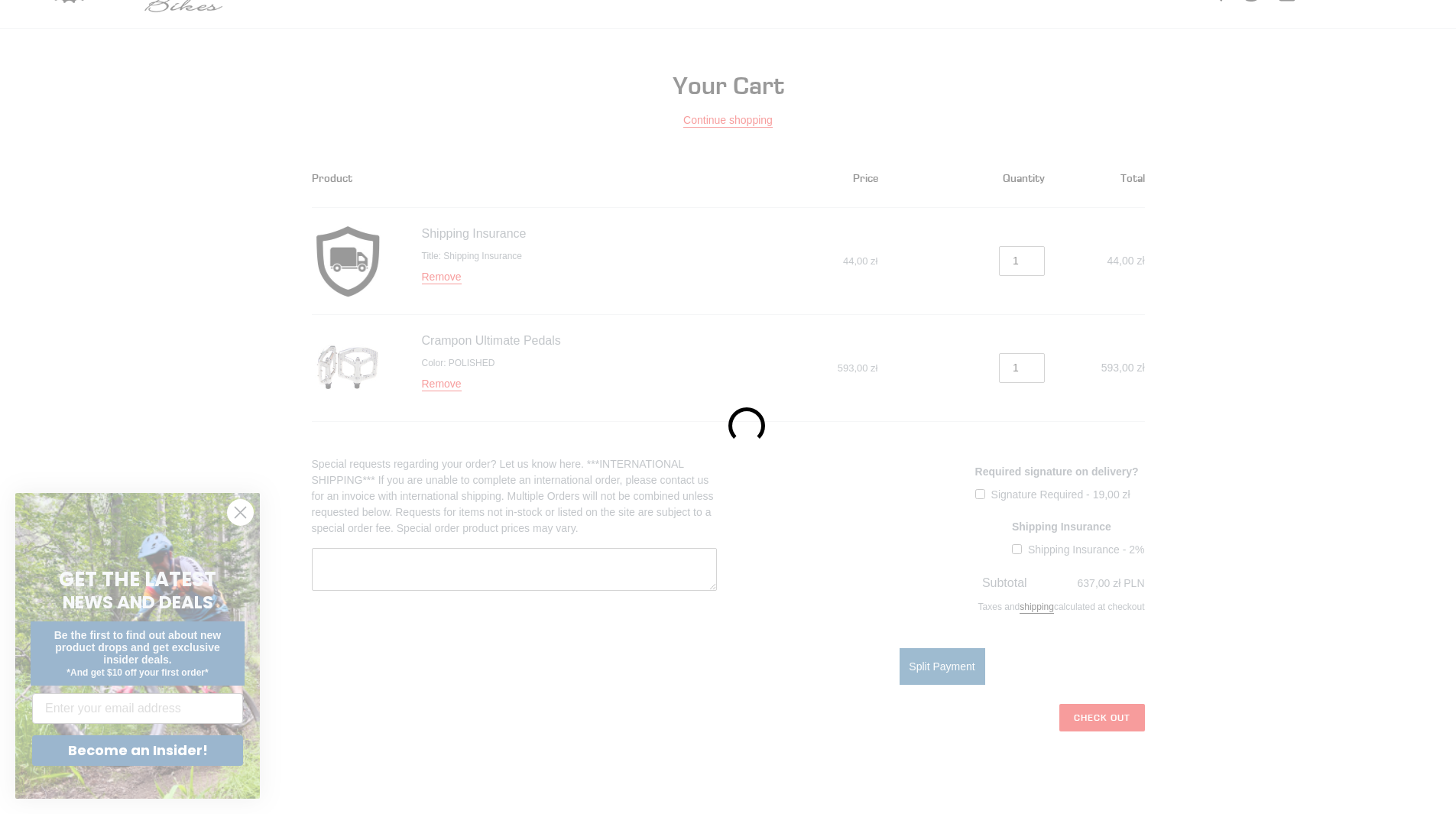
click at [1125, 712] on div at bounding box center [728, 407] width 1456 height 814
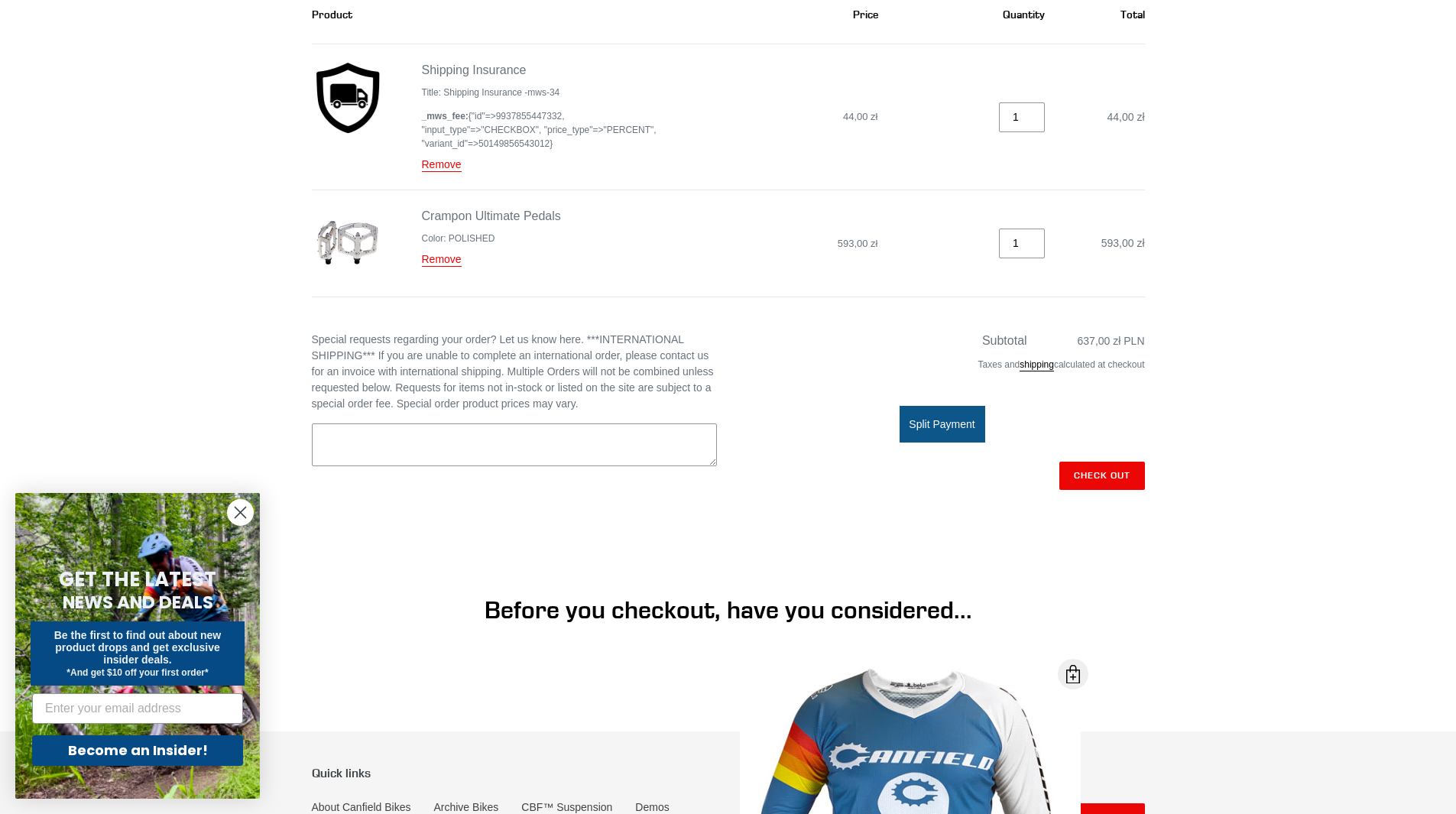
scroll to position [103, 0]
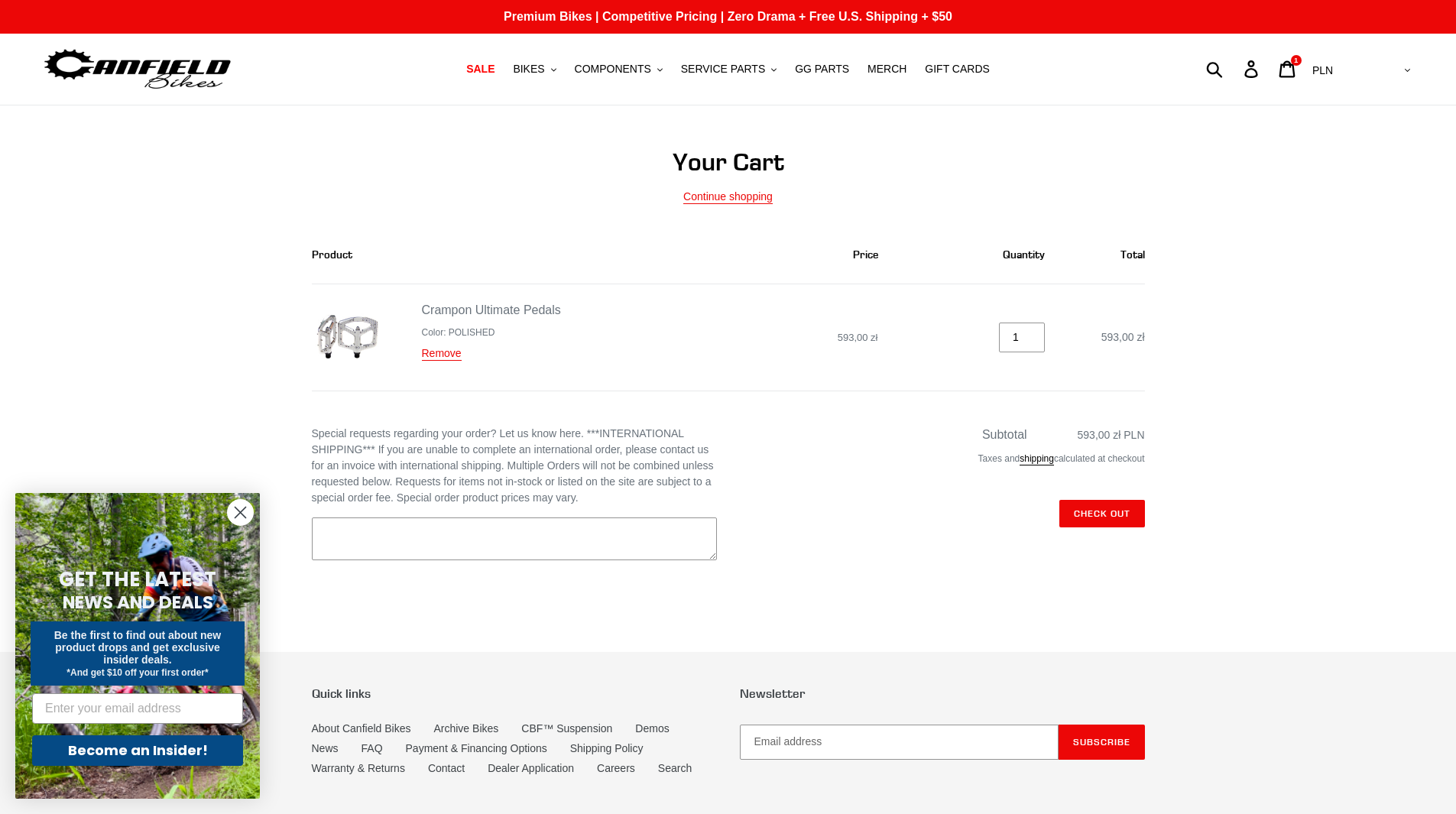
scroll to position [103, 0]
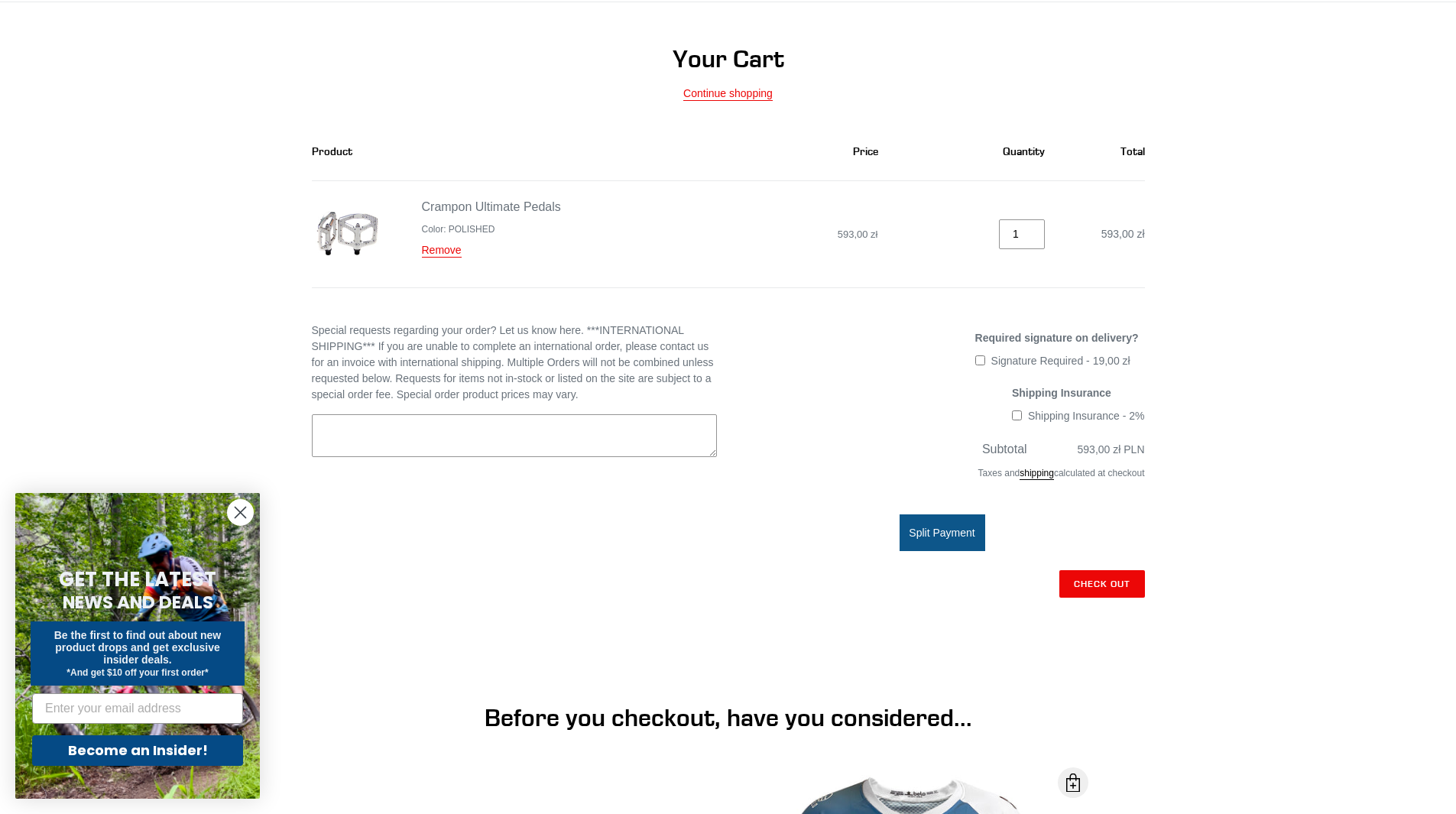
click at [240, 511] on icon "Close dialog" at bounding box center [241, 513] width 11 height 11
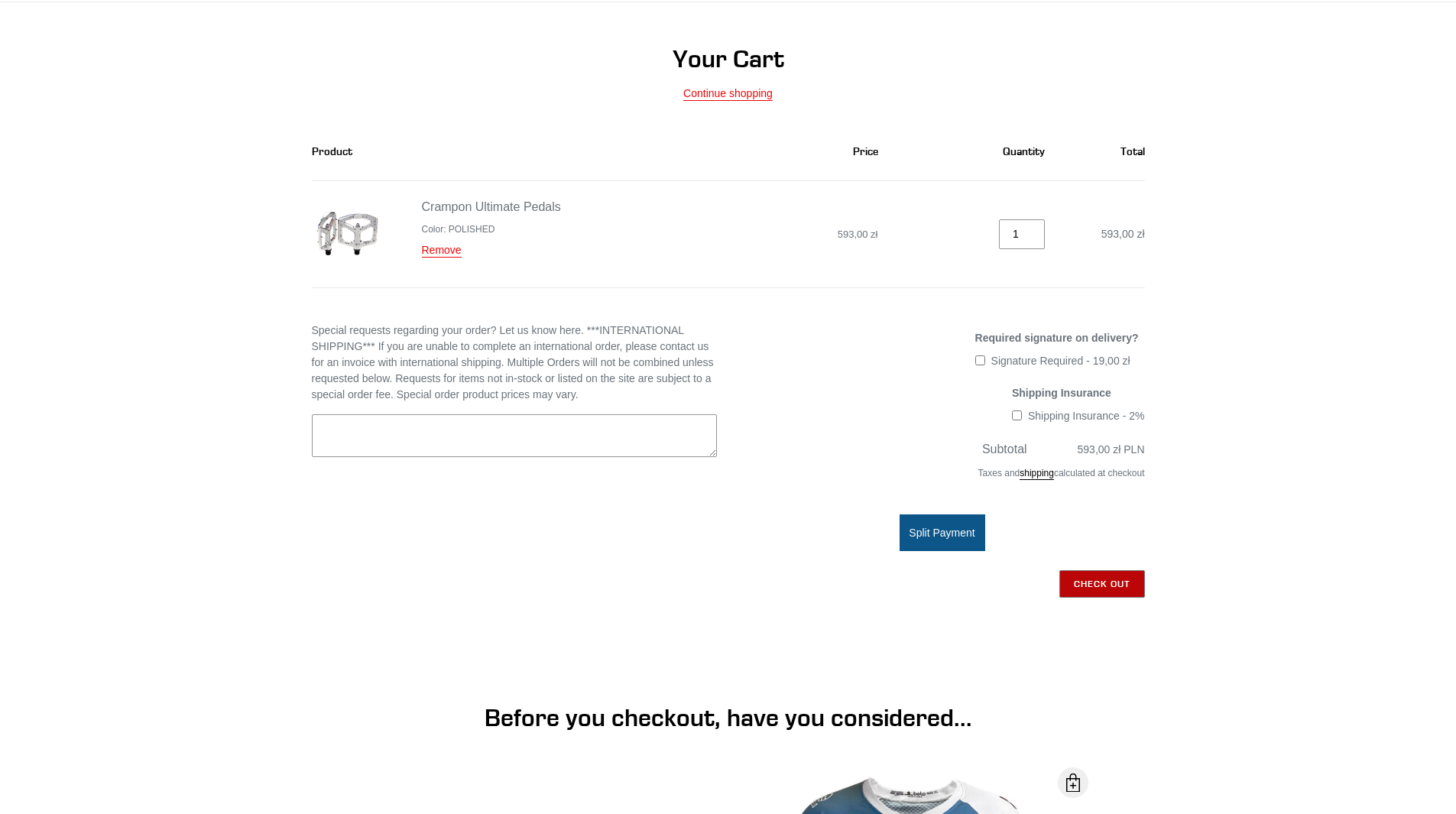
click at [1117, 582] on input "Check out" at bounding box center [1102, 584] width 85 height 28
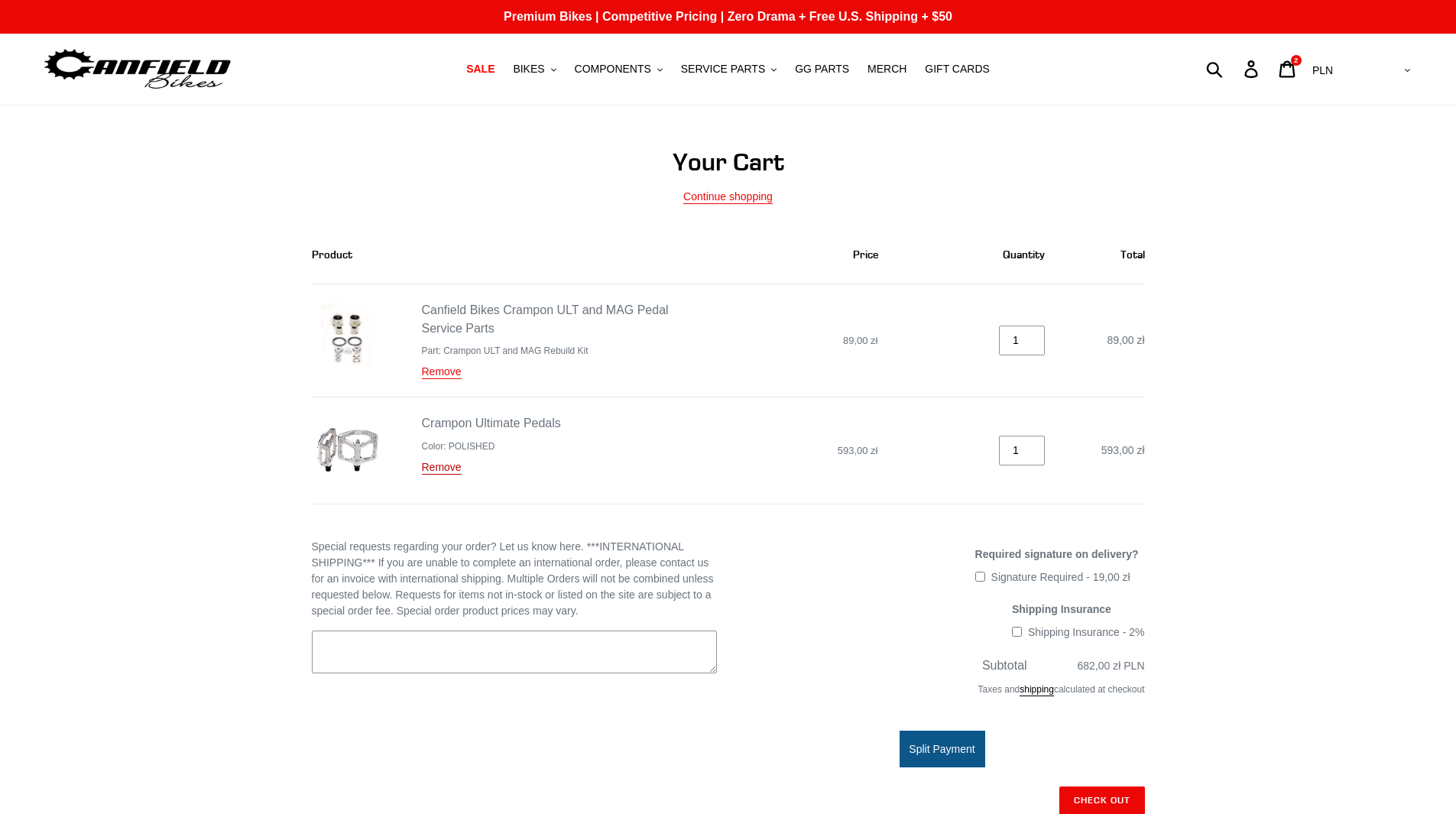
click at [452, 468] on link "Remove" at bounding box center [442, 468] width 40 height 14
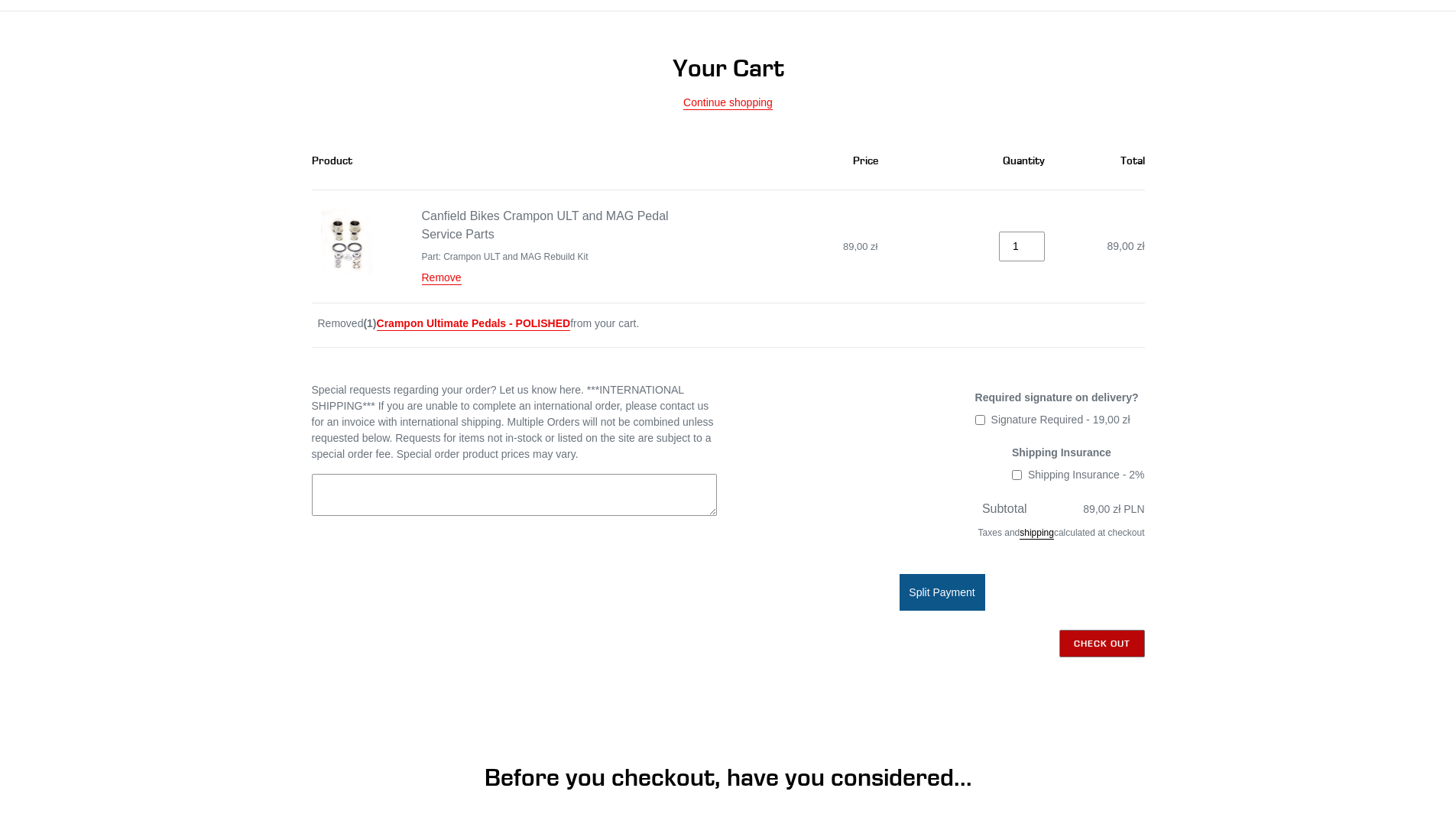
click at [1082, 661] on div "Check out Error One or more of the items in your cart is a recurring or deferre…" at bounding box center [942, 684] width 405 height 110
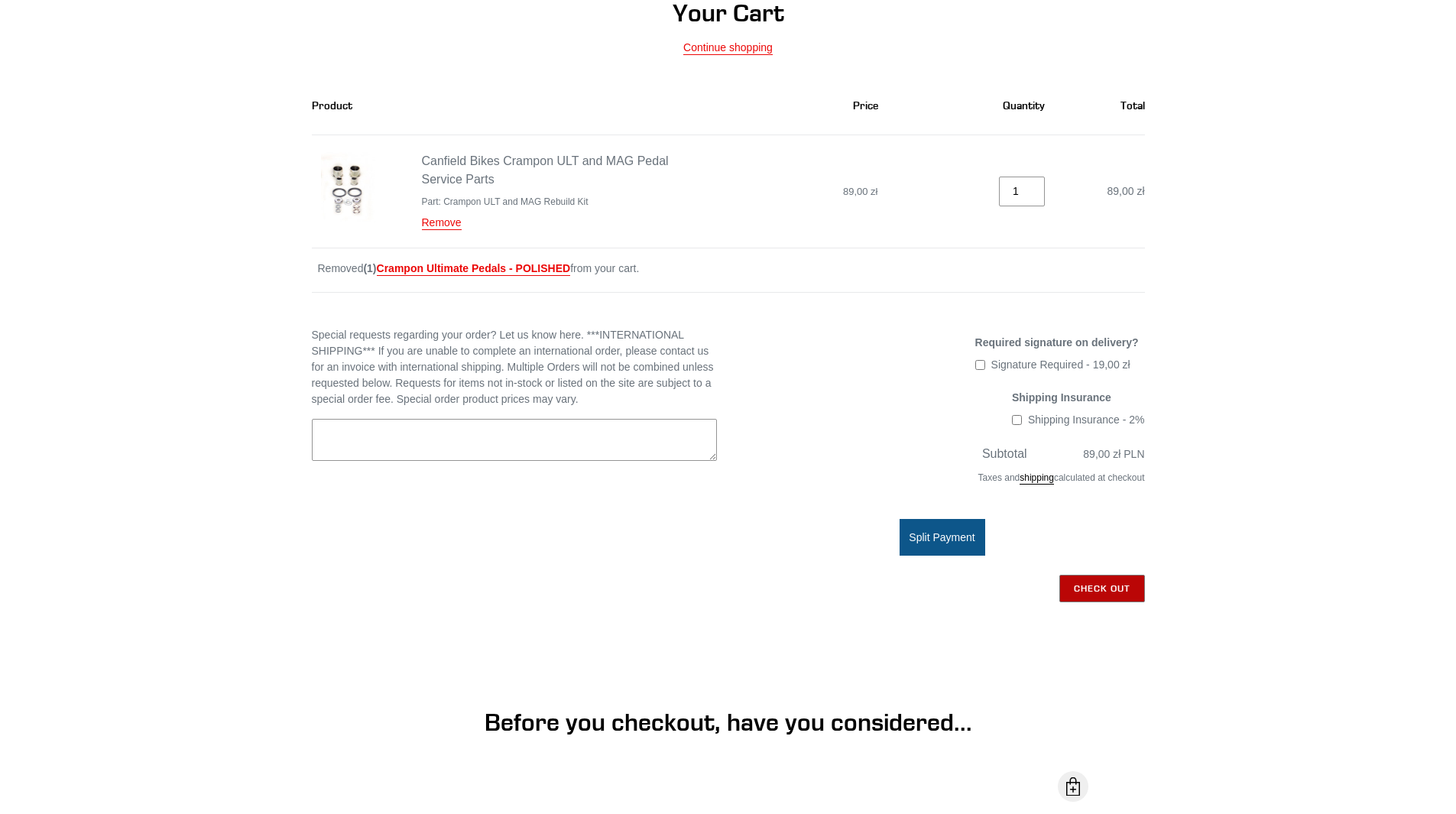
scroll to position [153, 0]
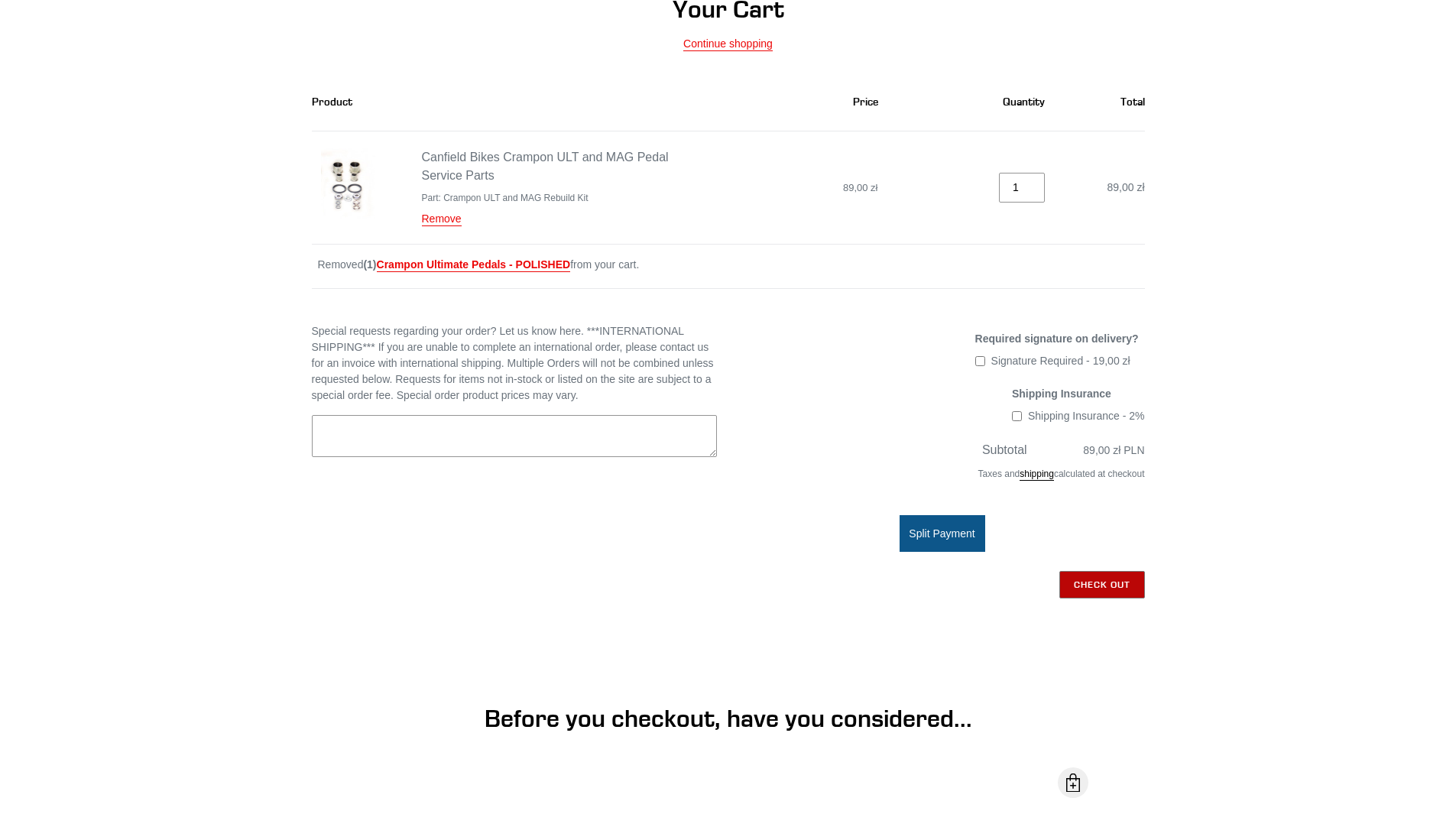
click at [1086, 586] on input "Check out" at bounding box center [1102, 584] width 85 height 28
